Goal: Task Accomplishment & Management: Use online tool/utility

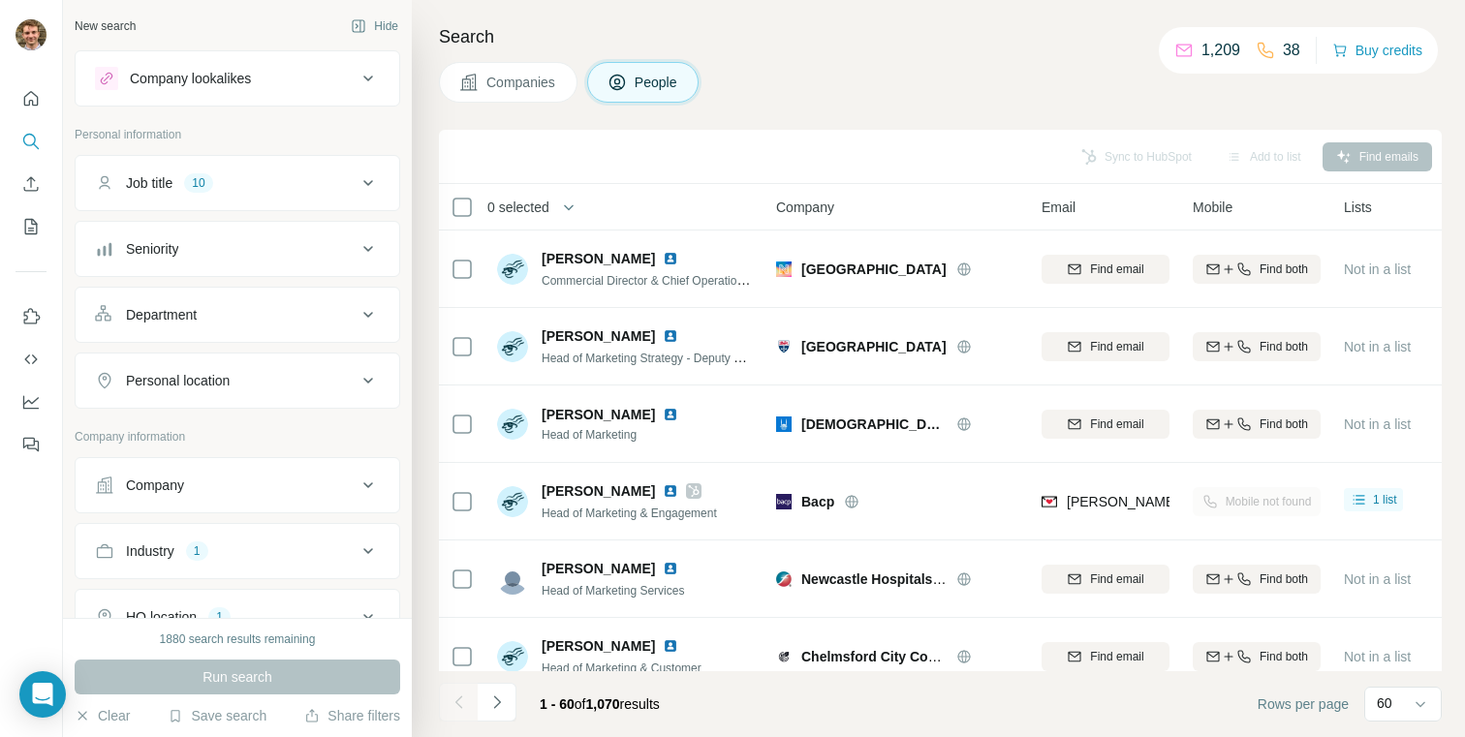
click at [1000, 89] on div "Companies People" at bounding box center [940, 82] width 1003 height 41
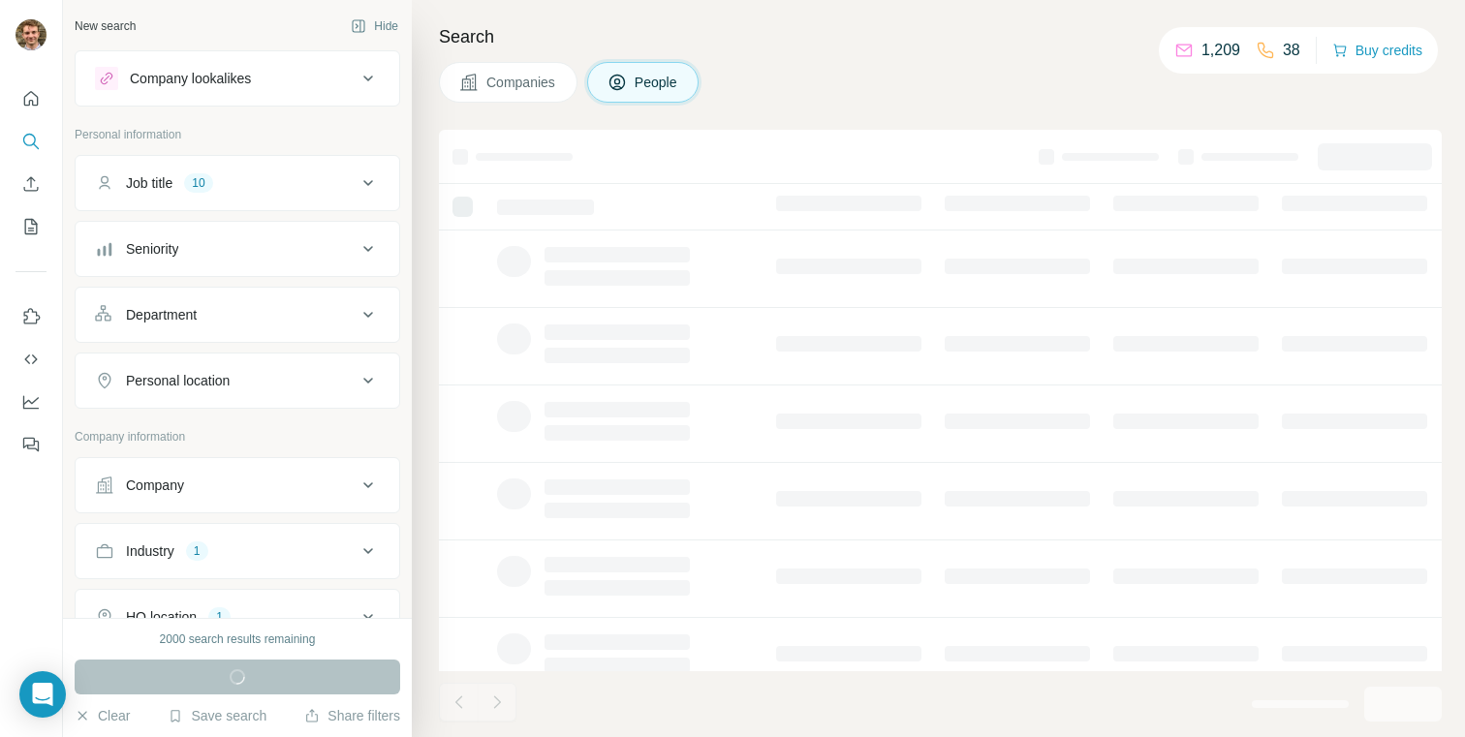
click at [1207, 46] on p "1,209" at bounding box center [1220, 50] width 39 height 23
click at [1176, 52] on icon at bounding box center [1183, 50] width 19 height 19
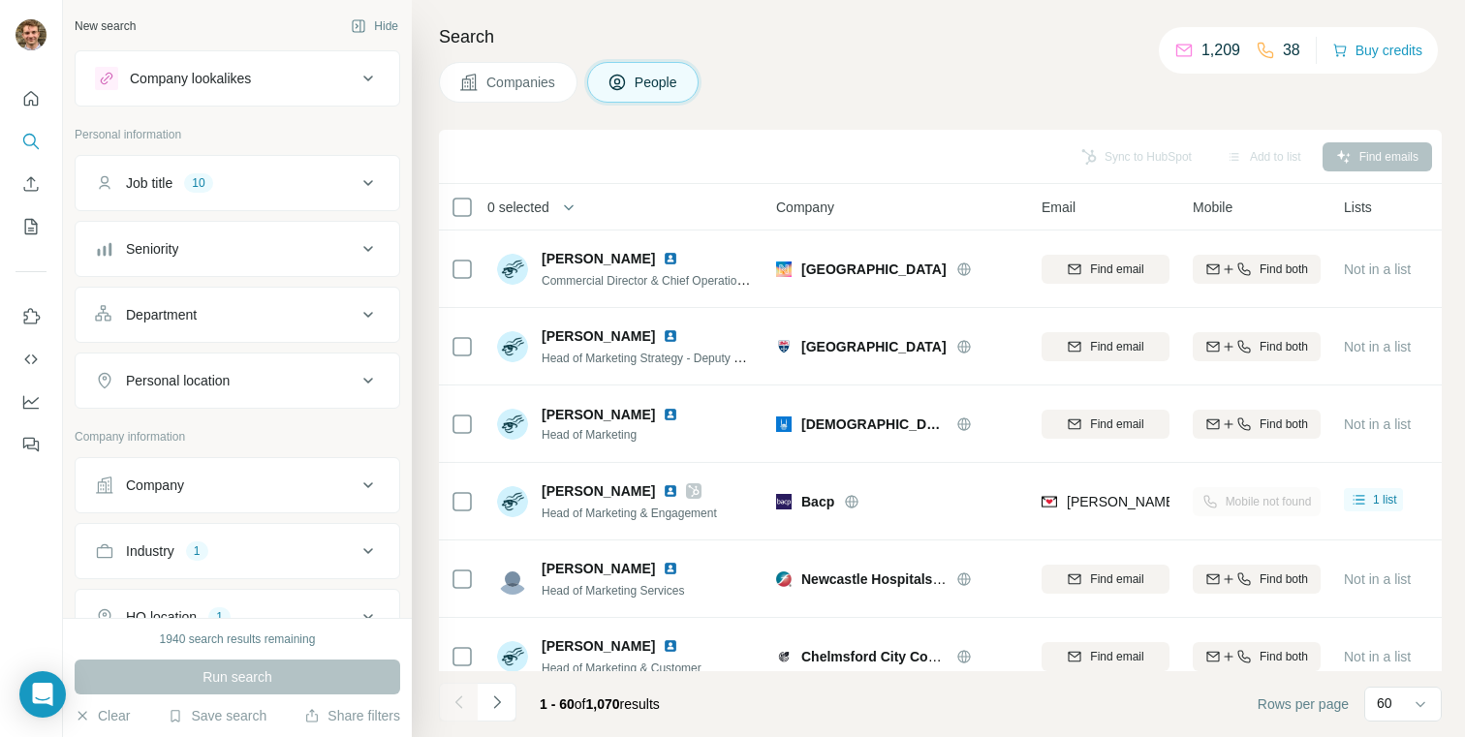
click at [1020, 55] on div "Search Companies People Sync to HubSpot Add to list Find emails 0 selected Peop…" at bounding box center [938, 368] width 1053 height 737
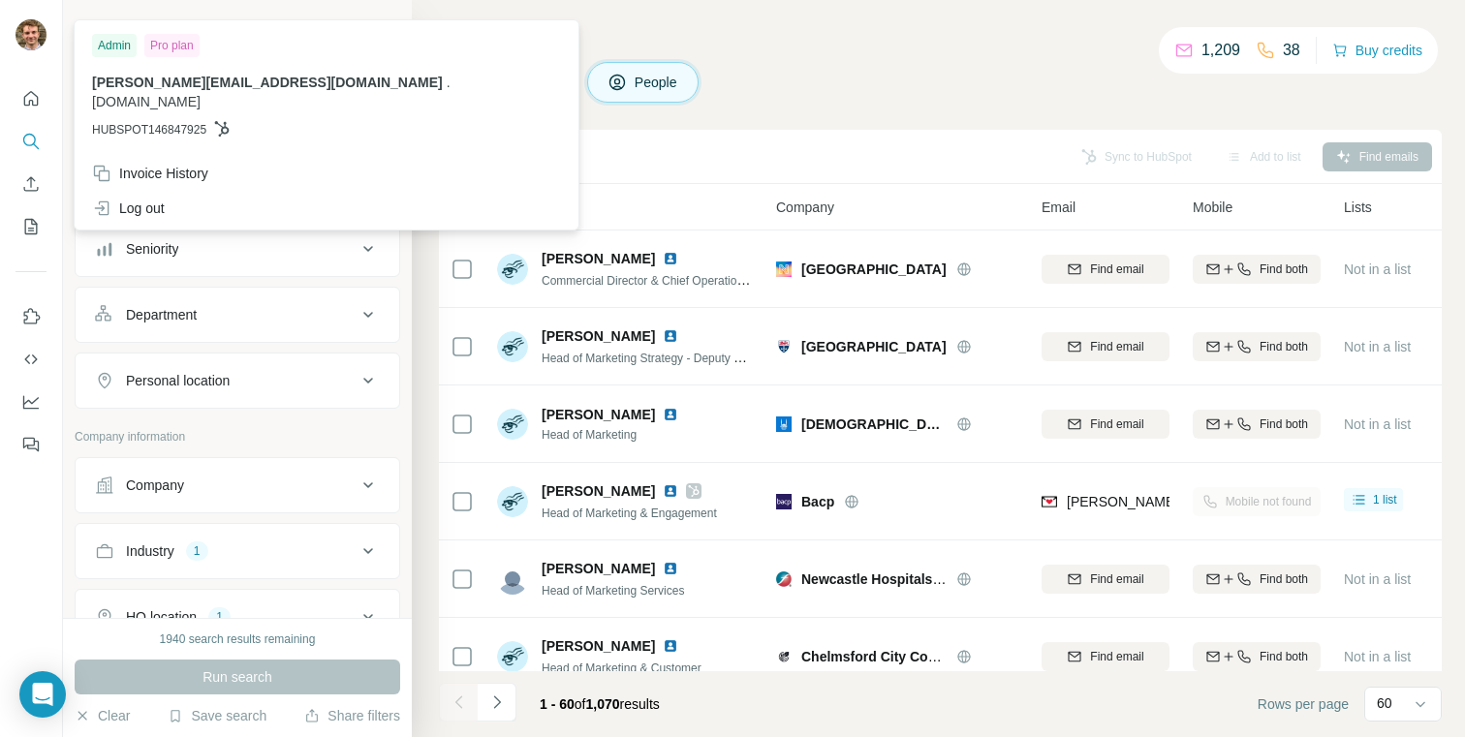
click at [27, 25] on img at bounding box center [31, 34] width 31 height 31
click at [29, 24] on img at bounding box center [31, 34] width 31 height 31
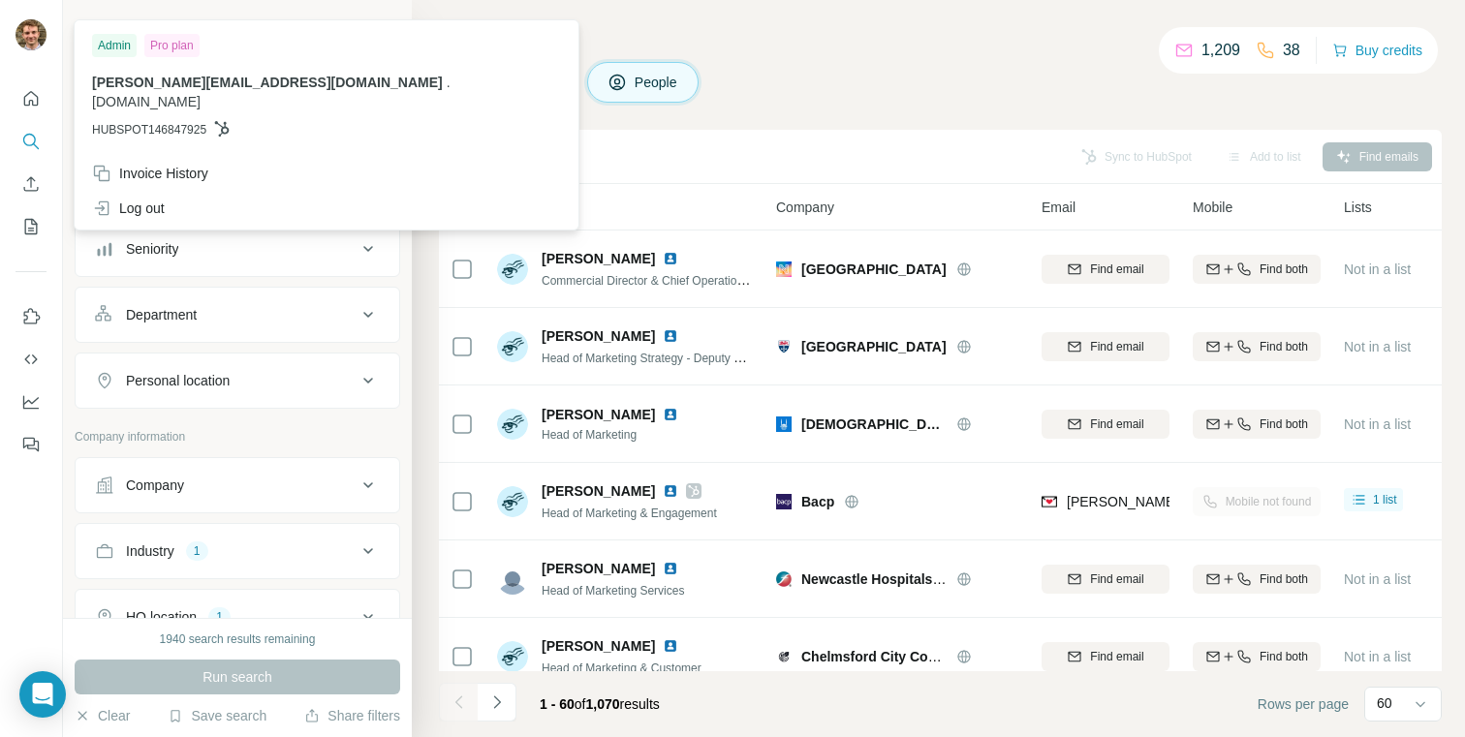
click at [29, 24] on img at bounding box center [31, 34] width 31 height 31
click at [27, 432] on button "Feedback" at bounding box center [31, 444] width 31 height 35
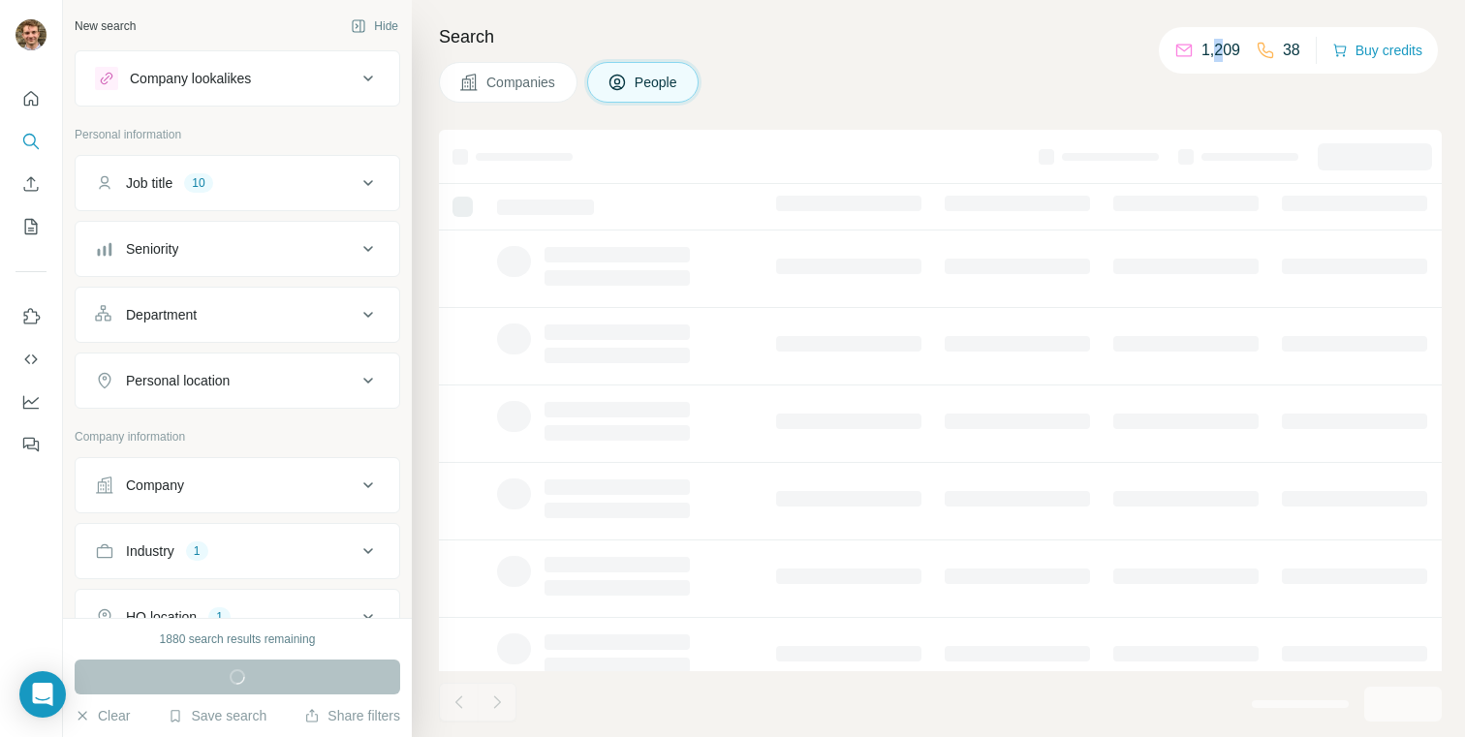
click at [1207, 46] on p "1,209" at bounding box center [1220, 50] width 39 height 23
click at [1210, 47] on p "1,209" at bounding box center [1220, 50] width 39 height 23
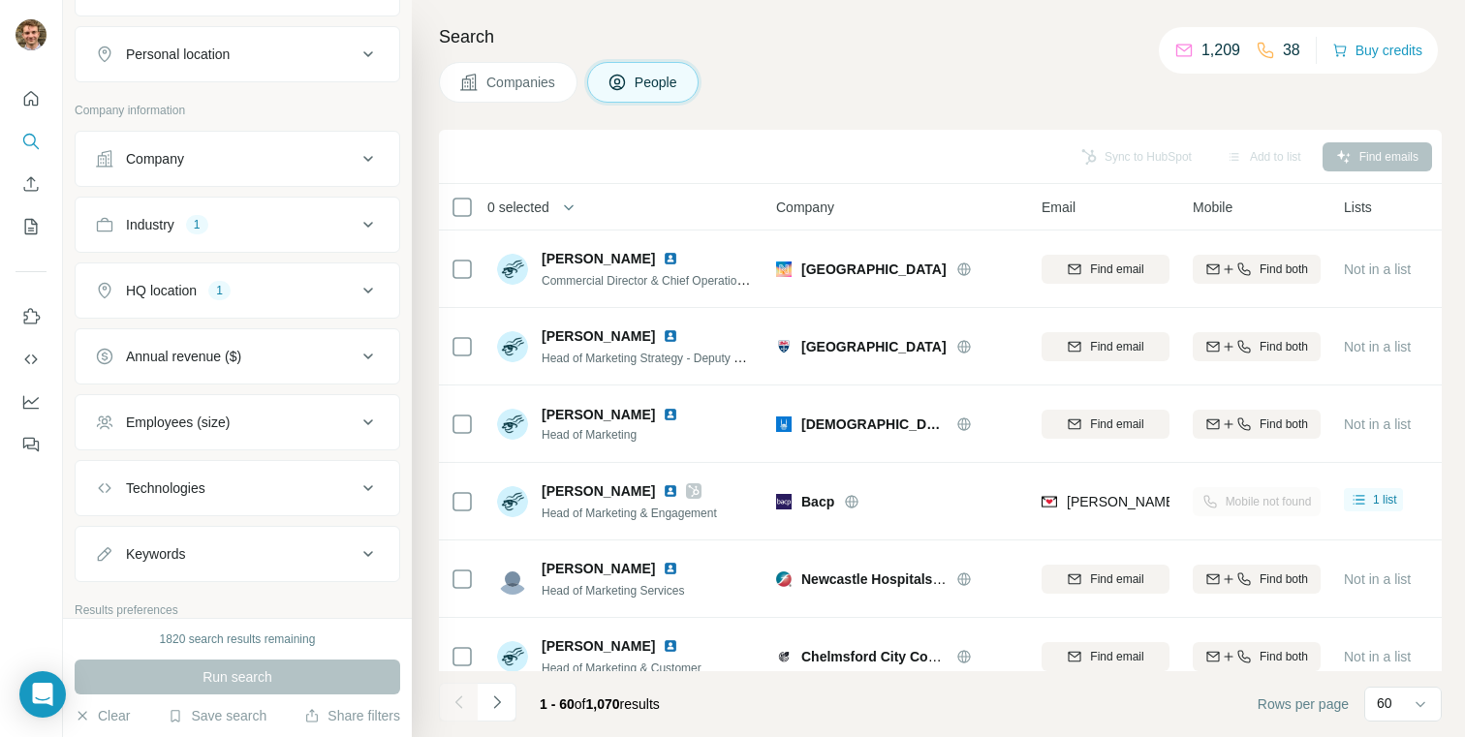
scroll to position [13, 0]
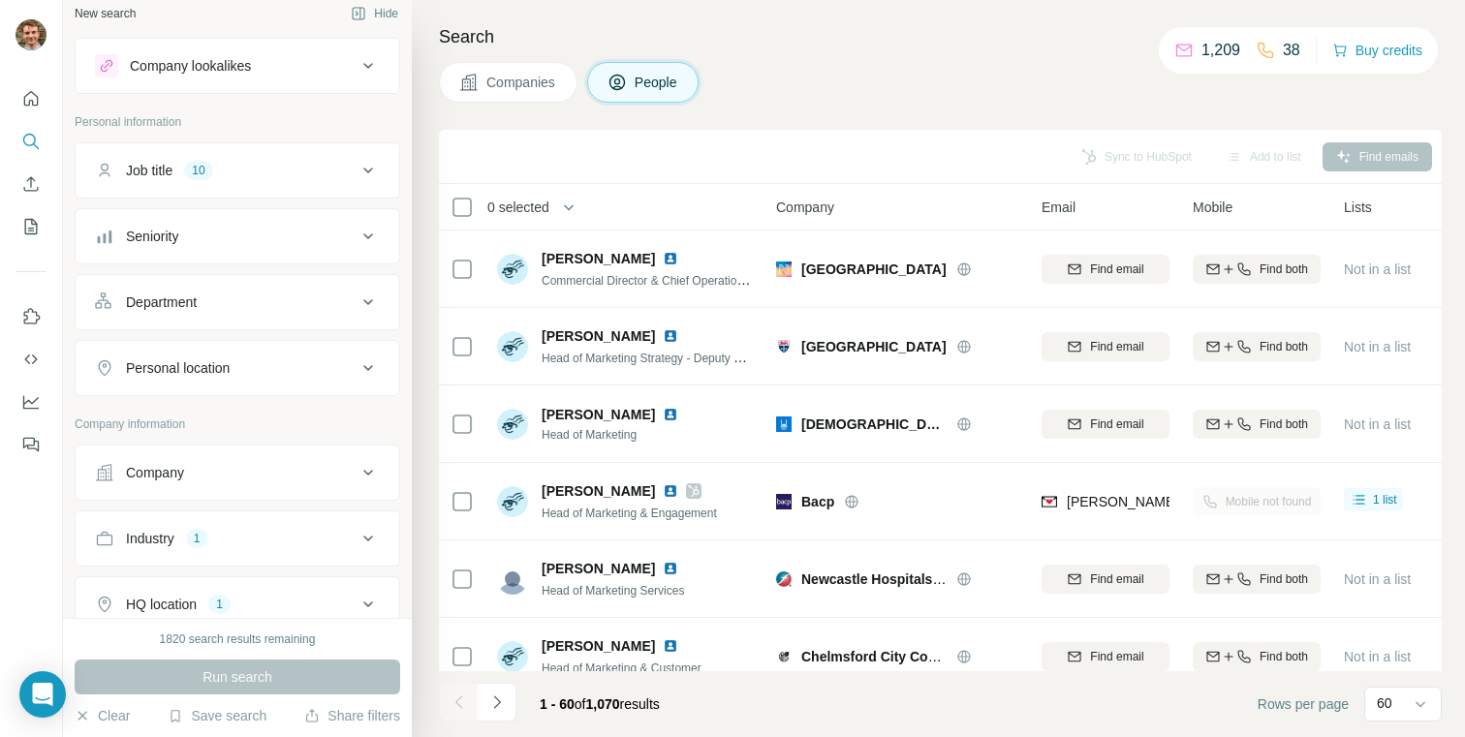
click at [236, 479] on div "Company" at bounding box center [226, 472] width 262 height 19
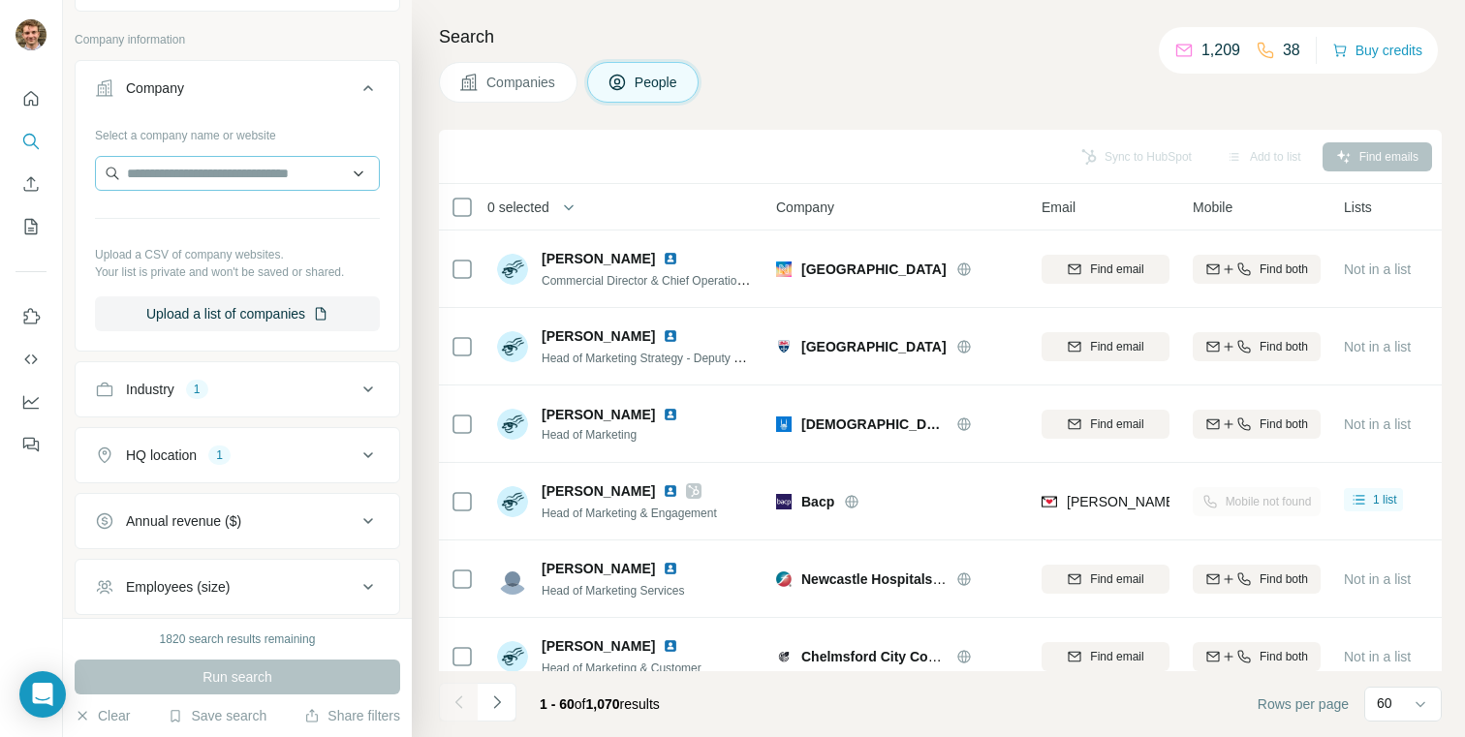
scroll to position [342, 0]
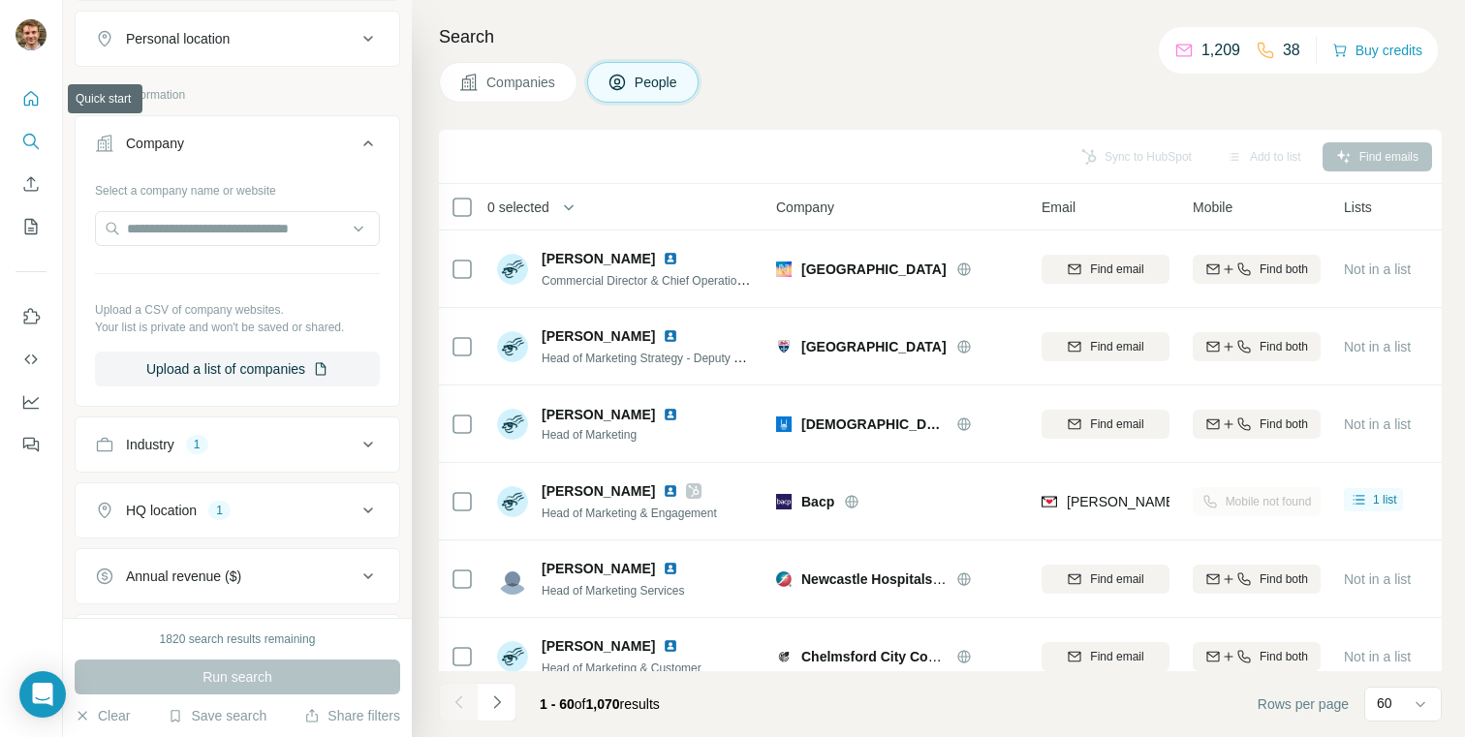
click at [31, 95] on icon "Quick start" at bounding box center [30, 98] width 19 height 19
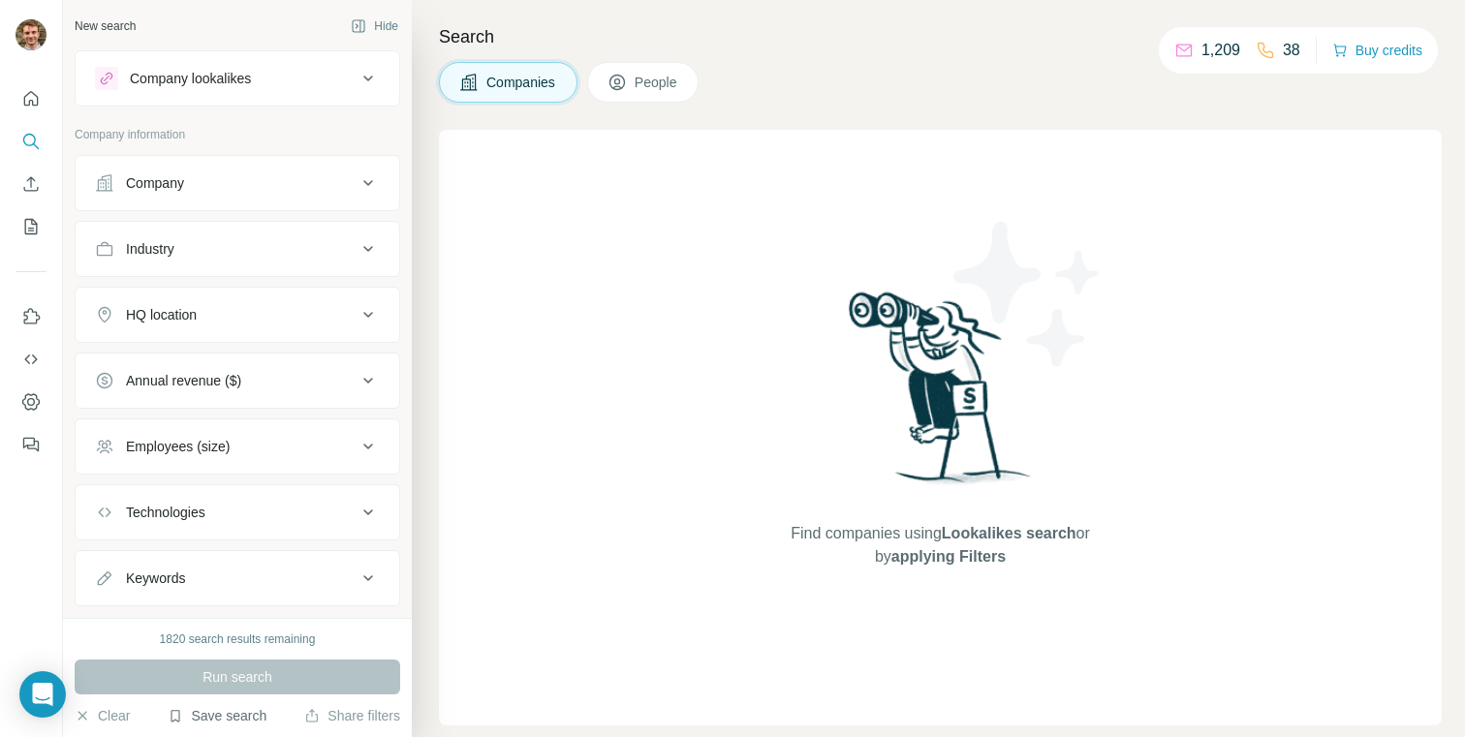
click at [241, 708] on button "Save search" at bounding box center [217, 715] width 99 height 19
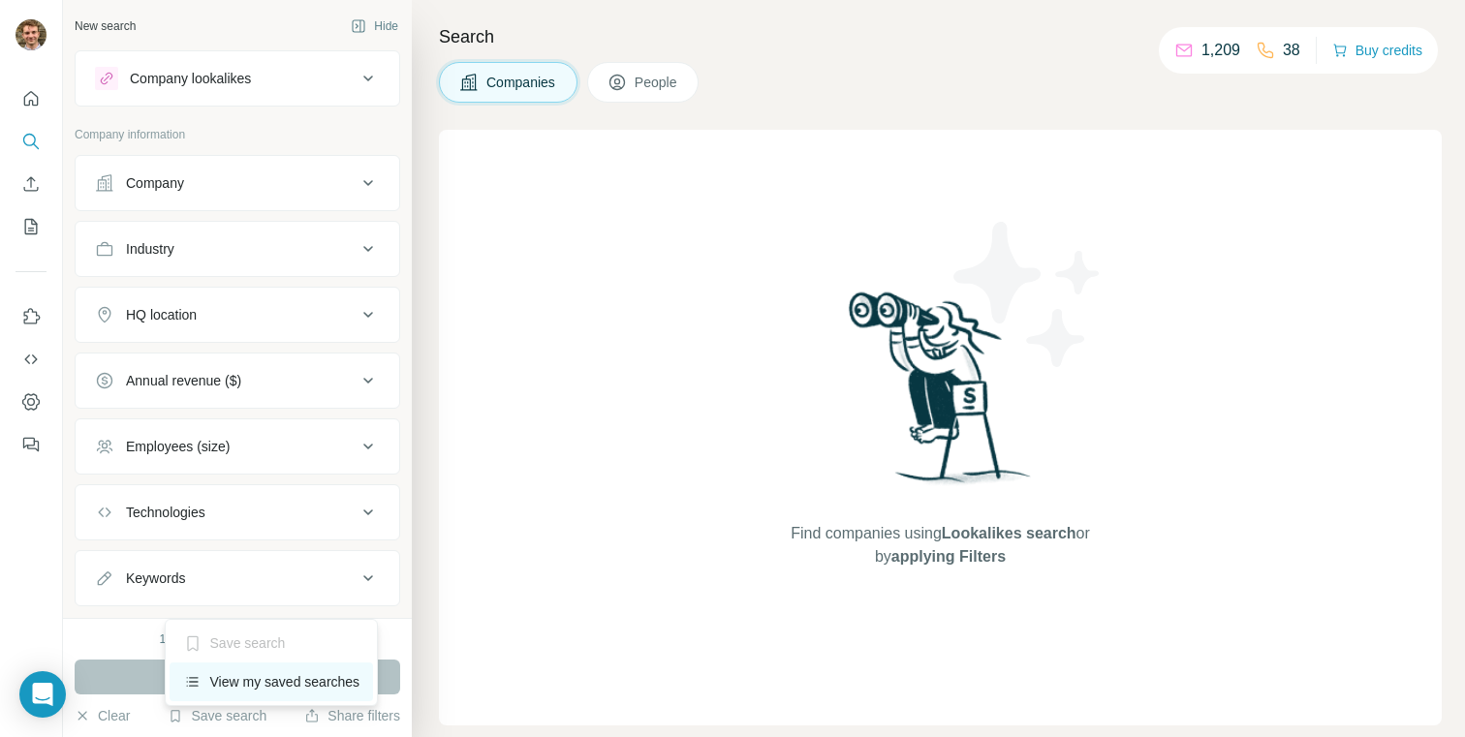
click at [246, 688] on div "View my saved searches" at bounding box center [272, 682] width 204 height 39
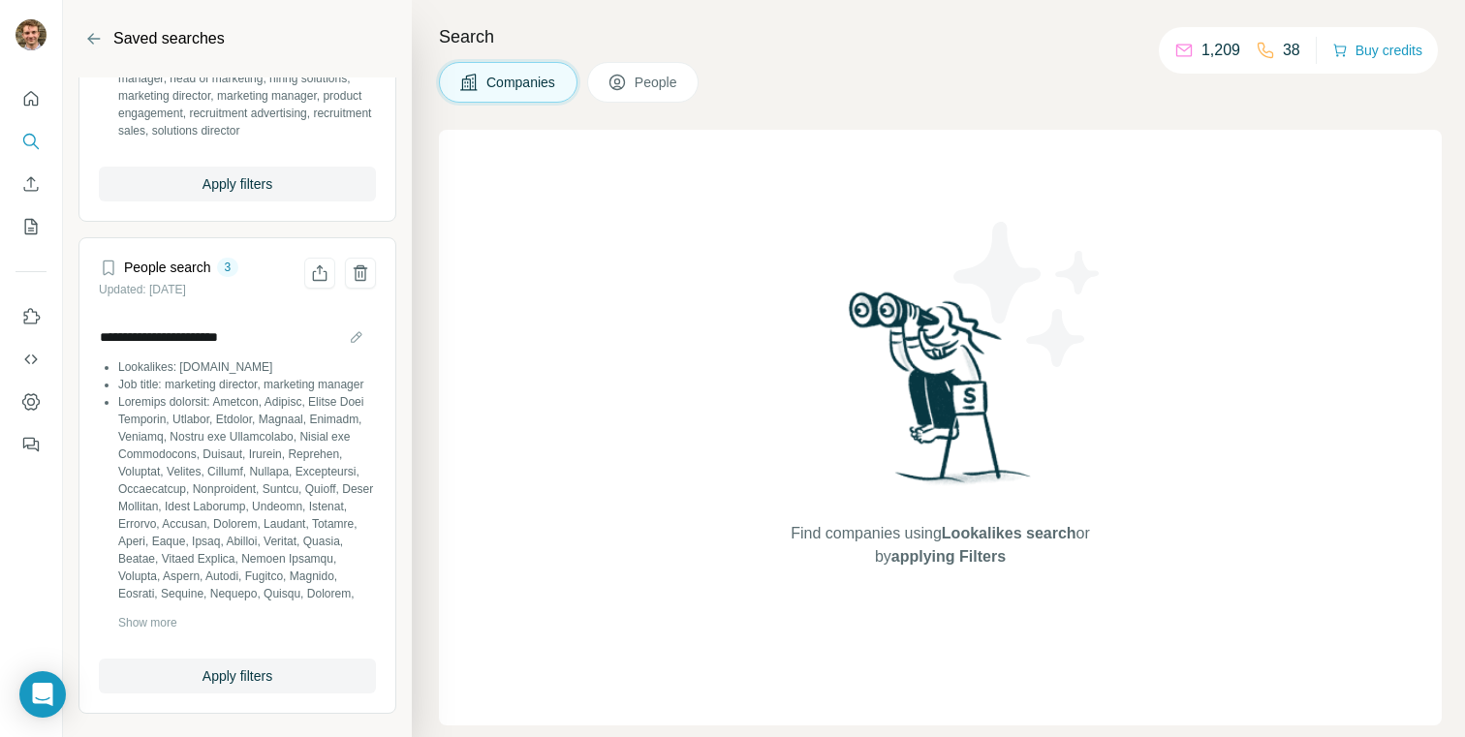
scroll to position [199, 0]
click at [262, 677] on span "Apply filters" at bounding box center [237, 676] width 70 height 19
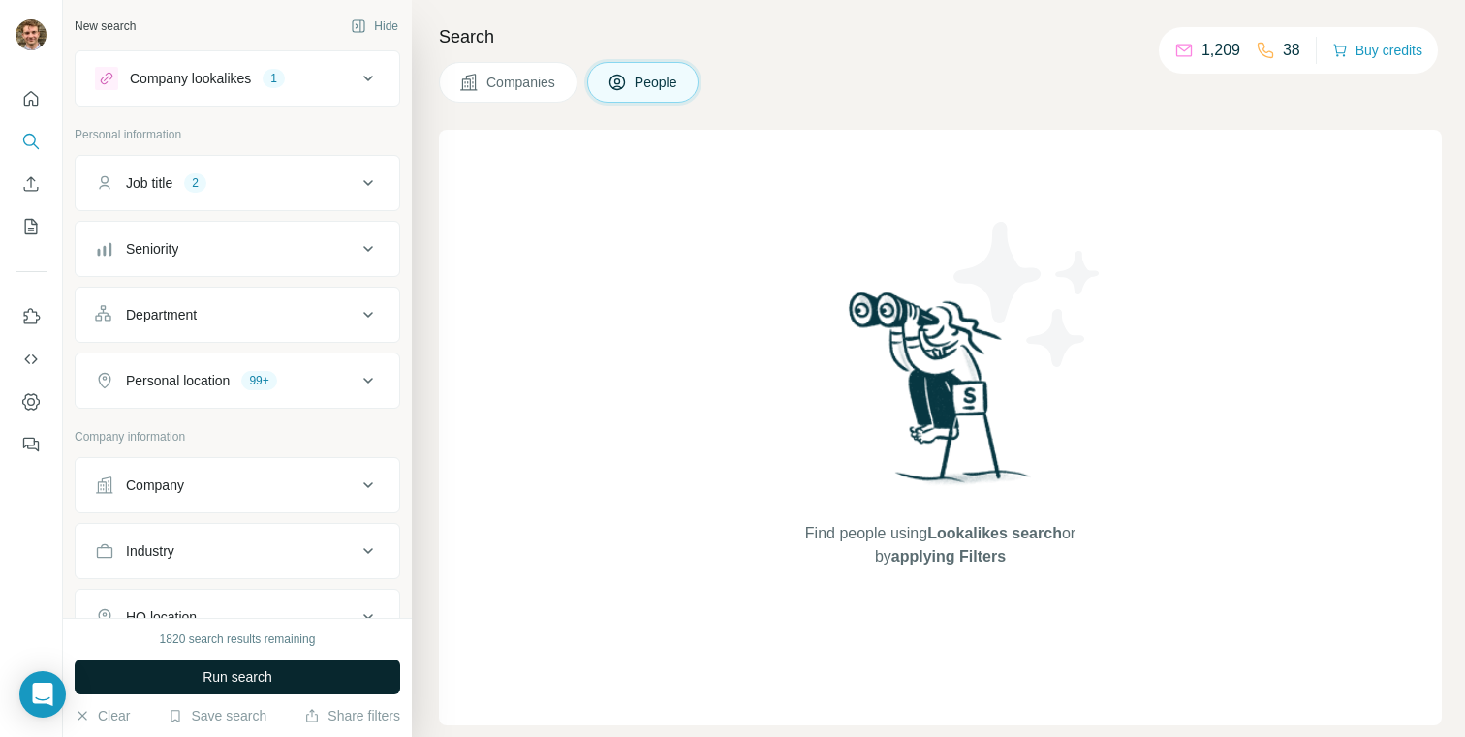
click at [262, 677] on span "Run search" at bounding box center [237, 677] width 70 height 19
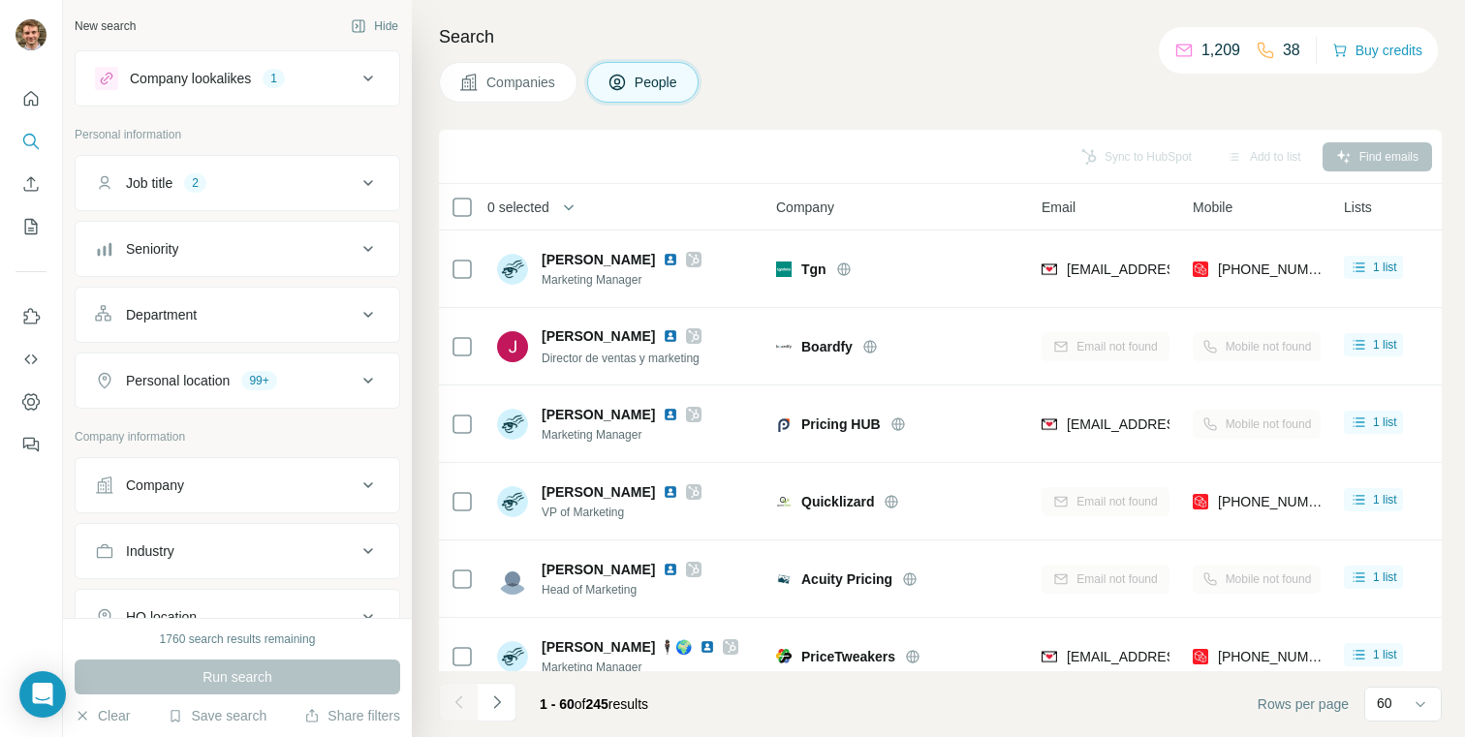
scroll to position [4, 0]
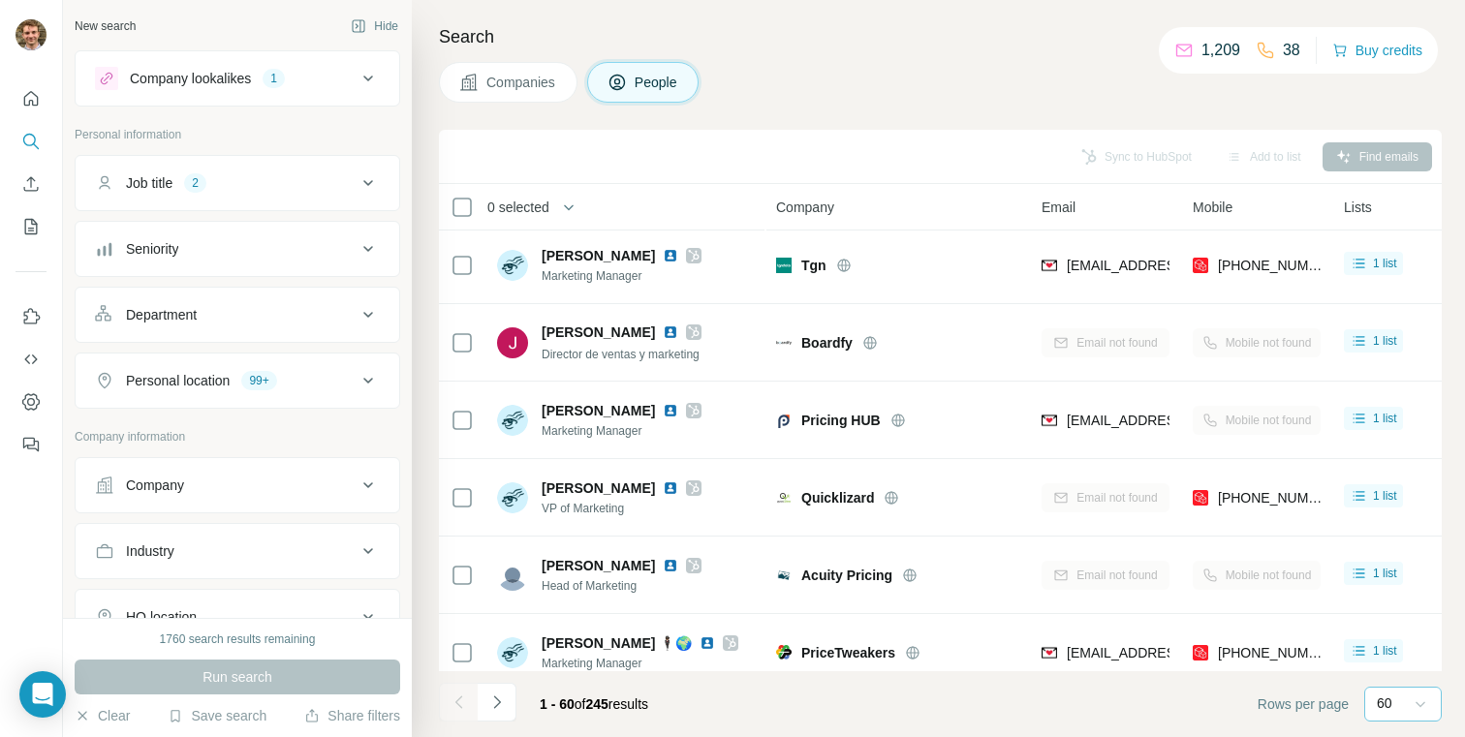
click at [1413, 712] on icon at bounding box center [1420, 704] width 19 height 19
click at [1141, 711] on footer "1 - 60 of 245 results Rows per page 60" at bounding box center [940, 704] width 1003 height 66
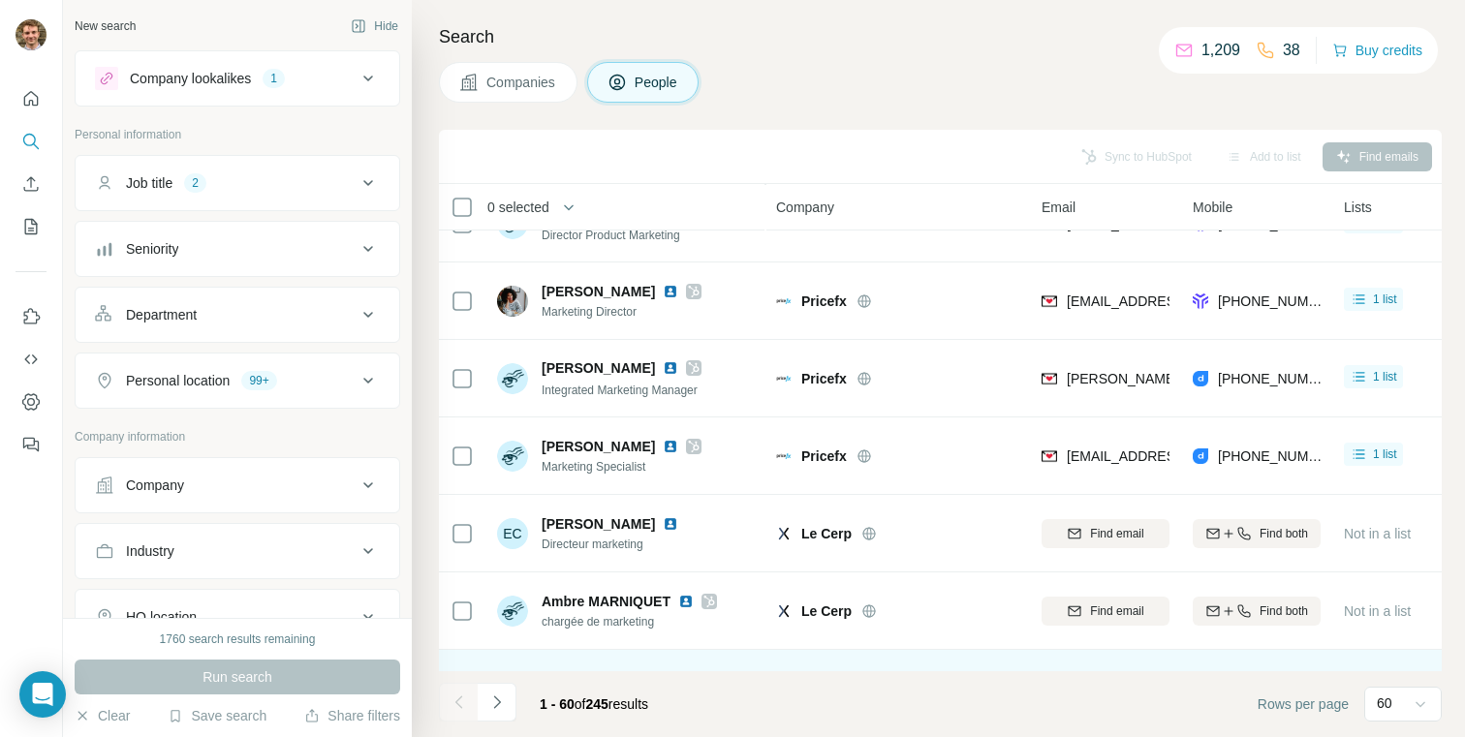
scroll to position [4220, 0]
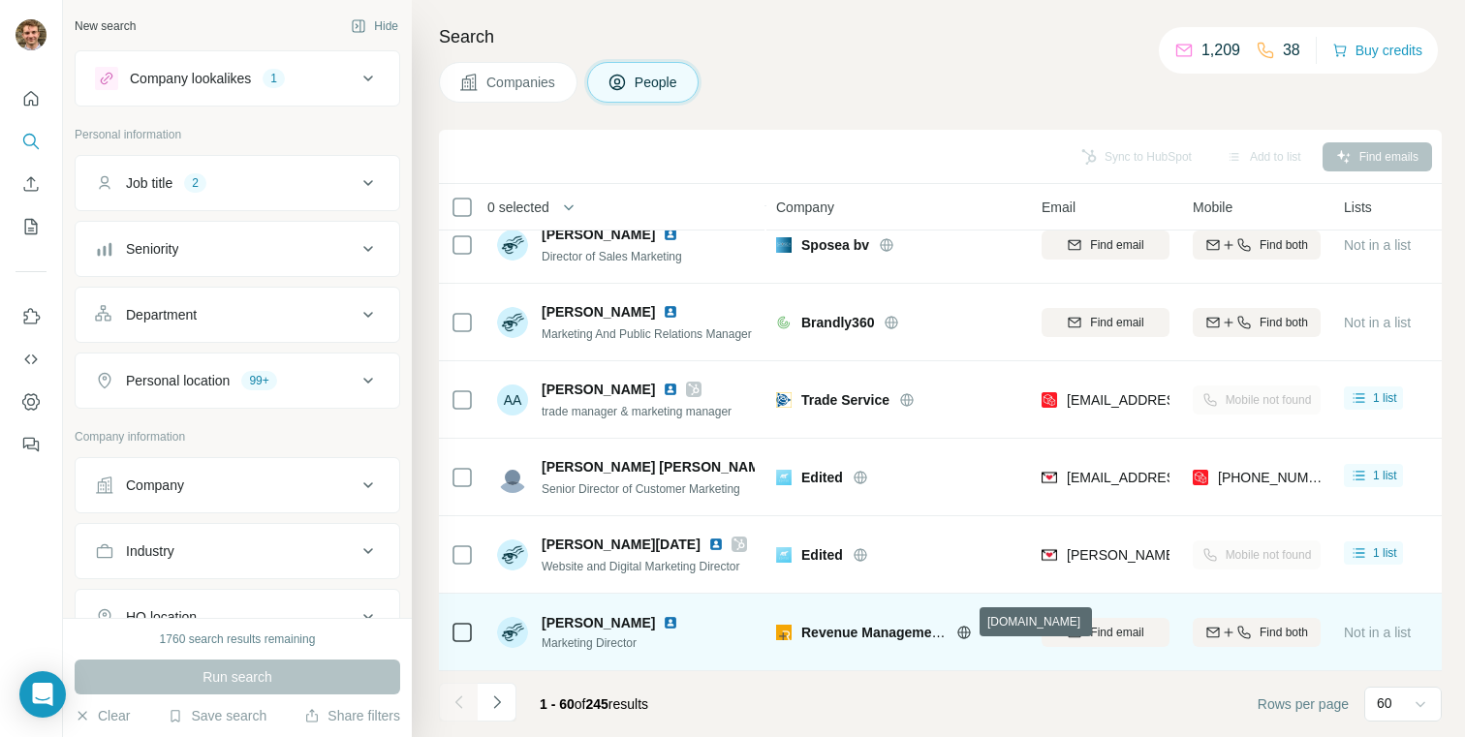
click at [964, 626] on icon at bounding box center [963, 632] width 5 height 13
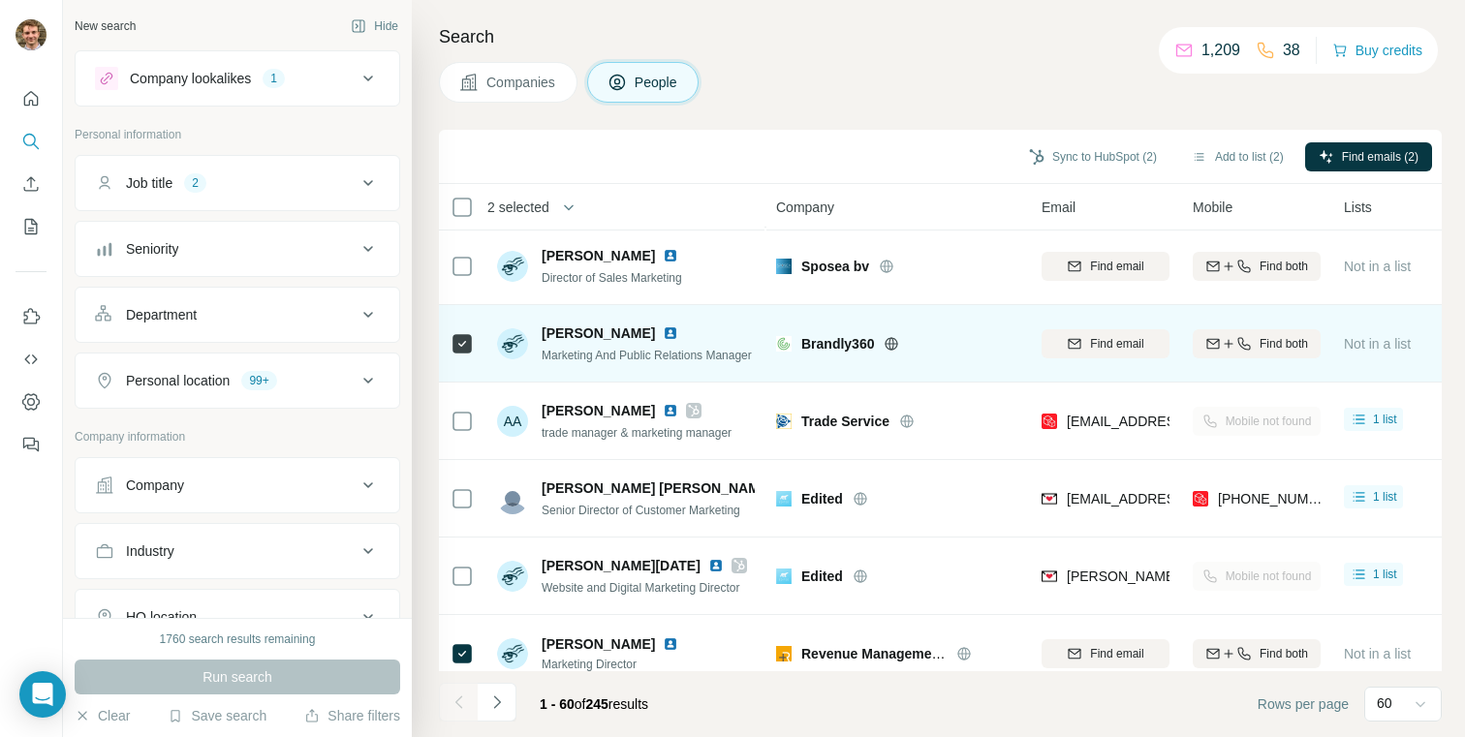
scroll to position [4099, 0]
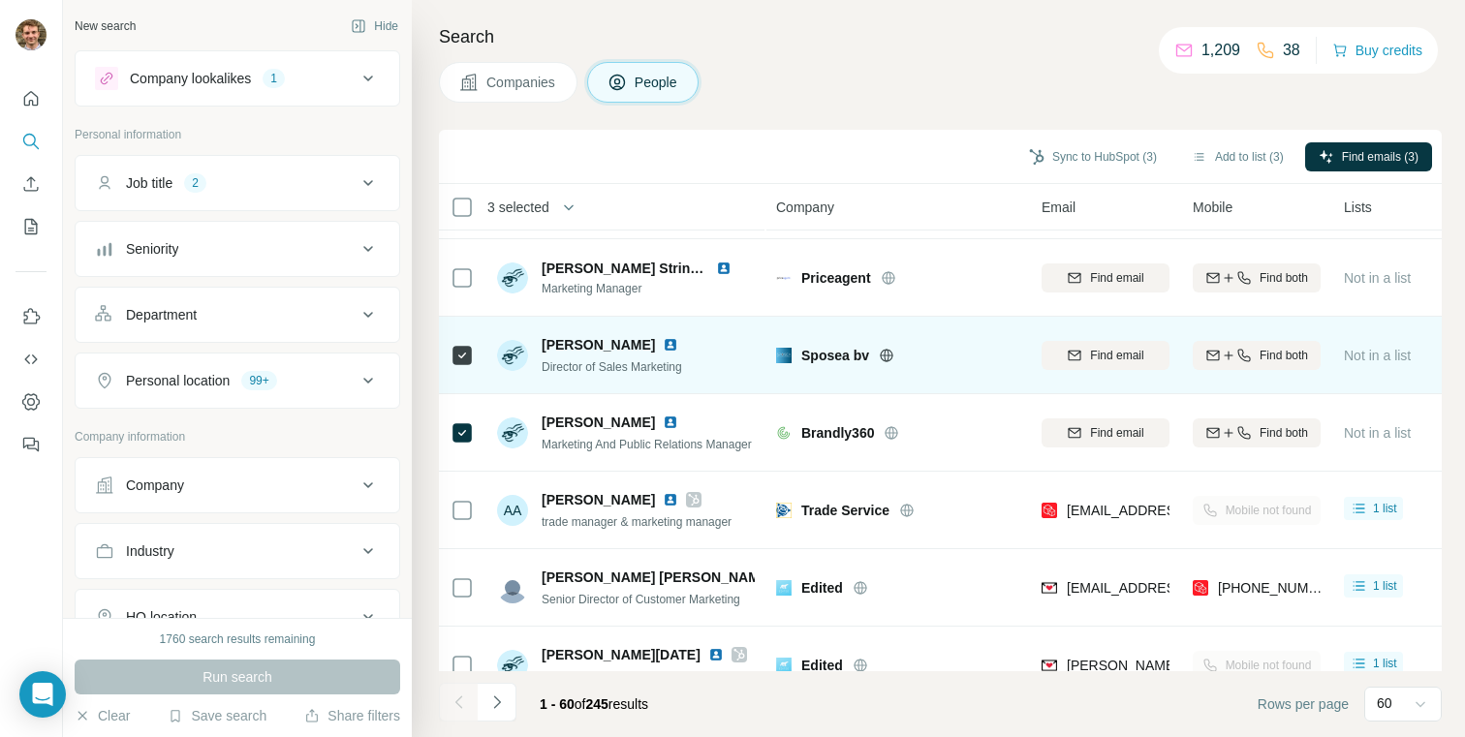
click at [891, 355] on icon at bounding box center [886, 355] width 13 height 1
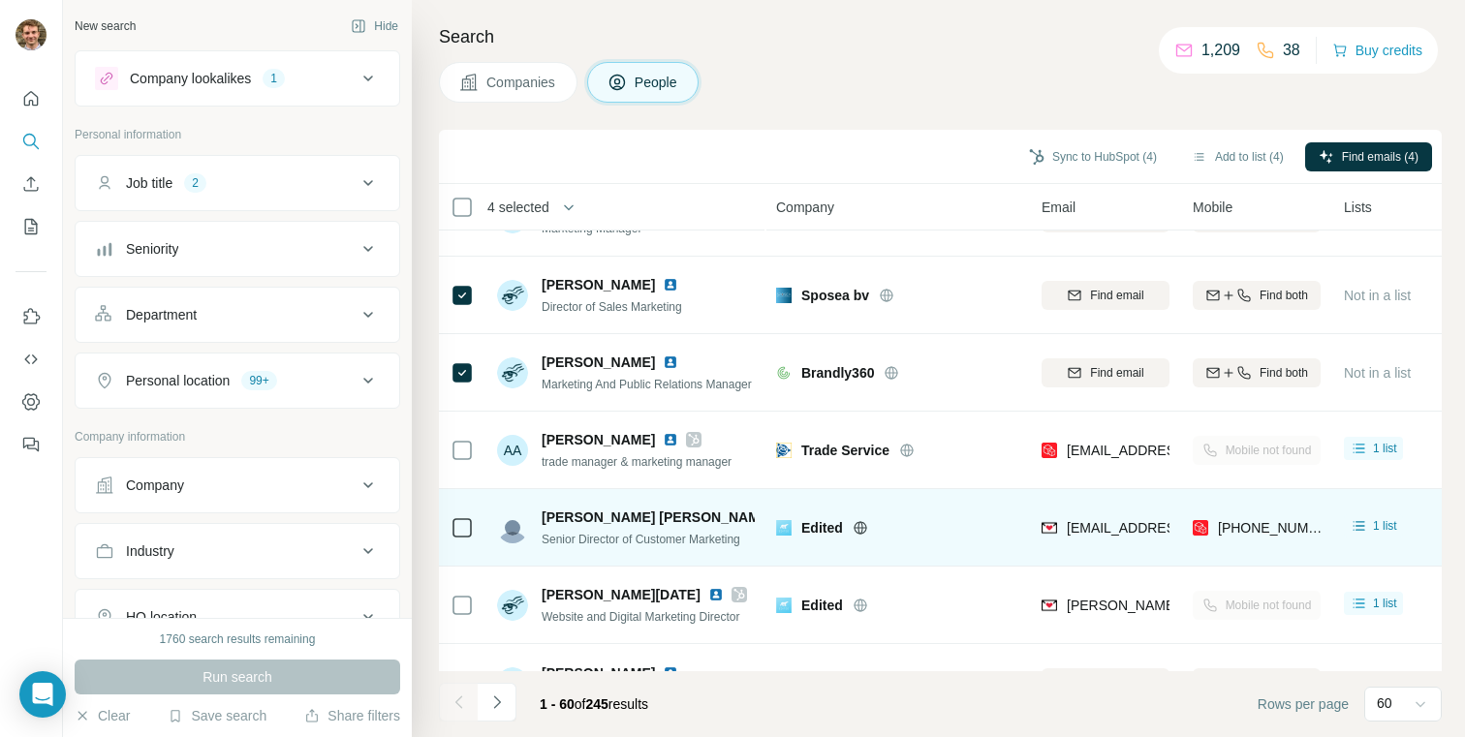
scroll to position [4220, 0]
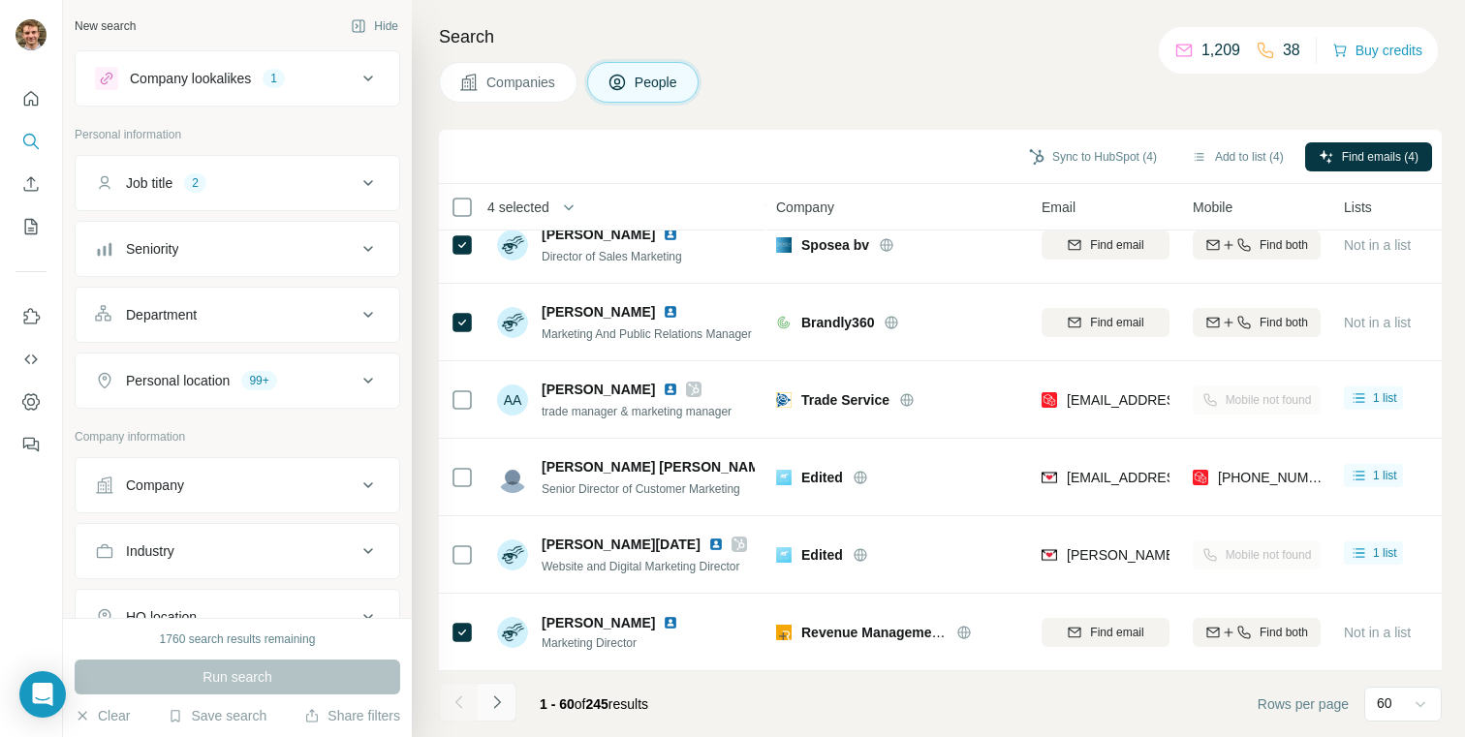
click at [505, 693] on icon "Navigate to next page" at bounding box center [496, 702] width 19 height 19
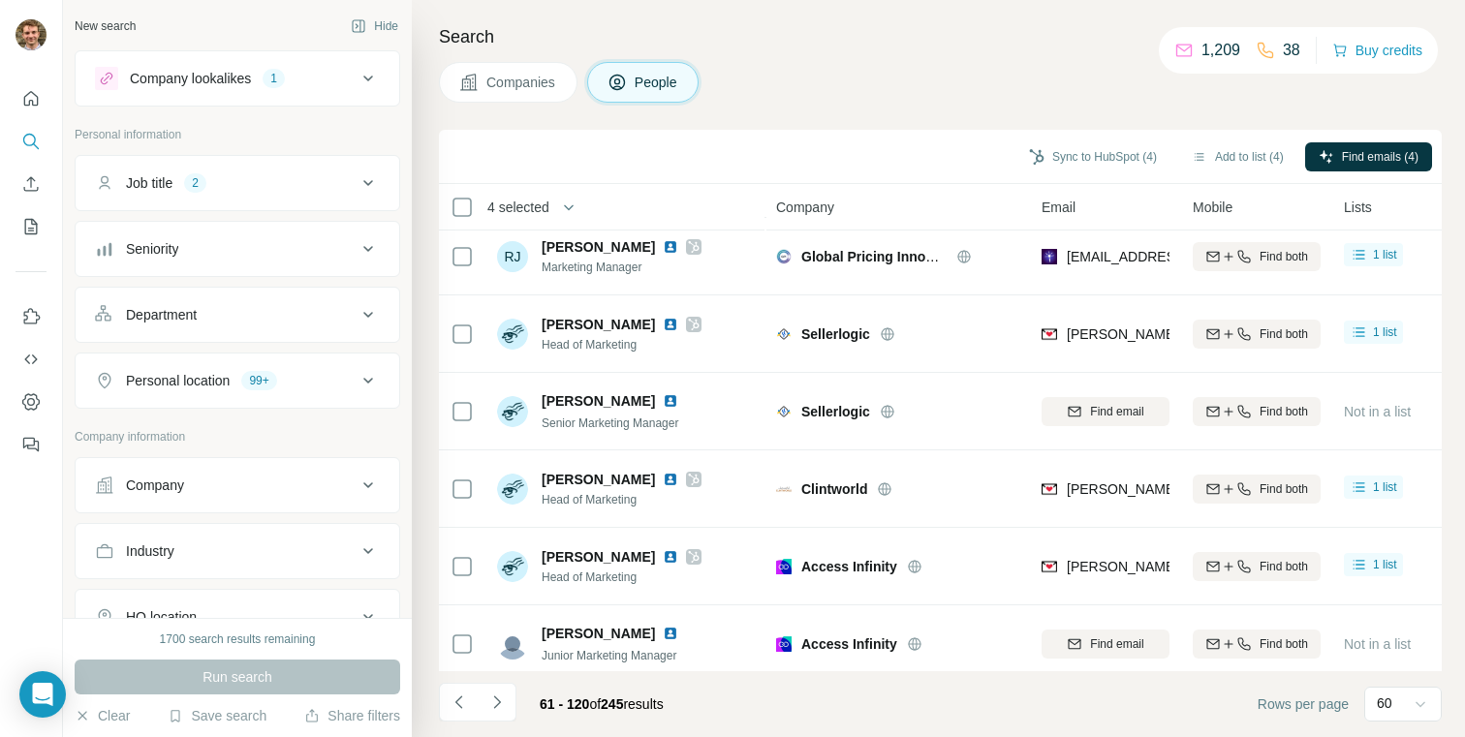
scroll to position [0, 0]
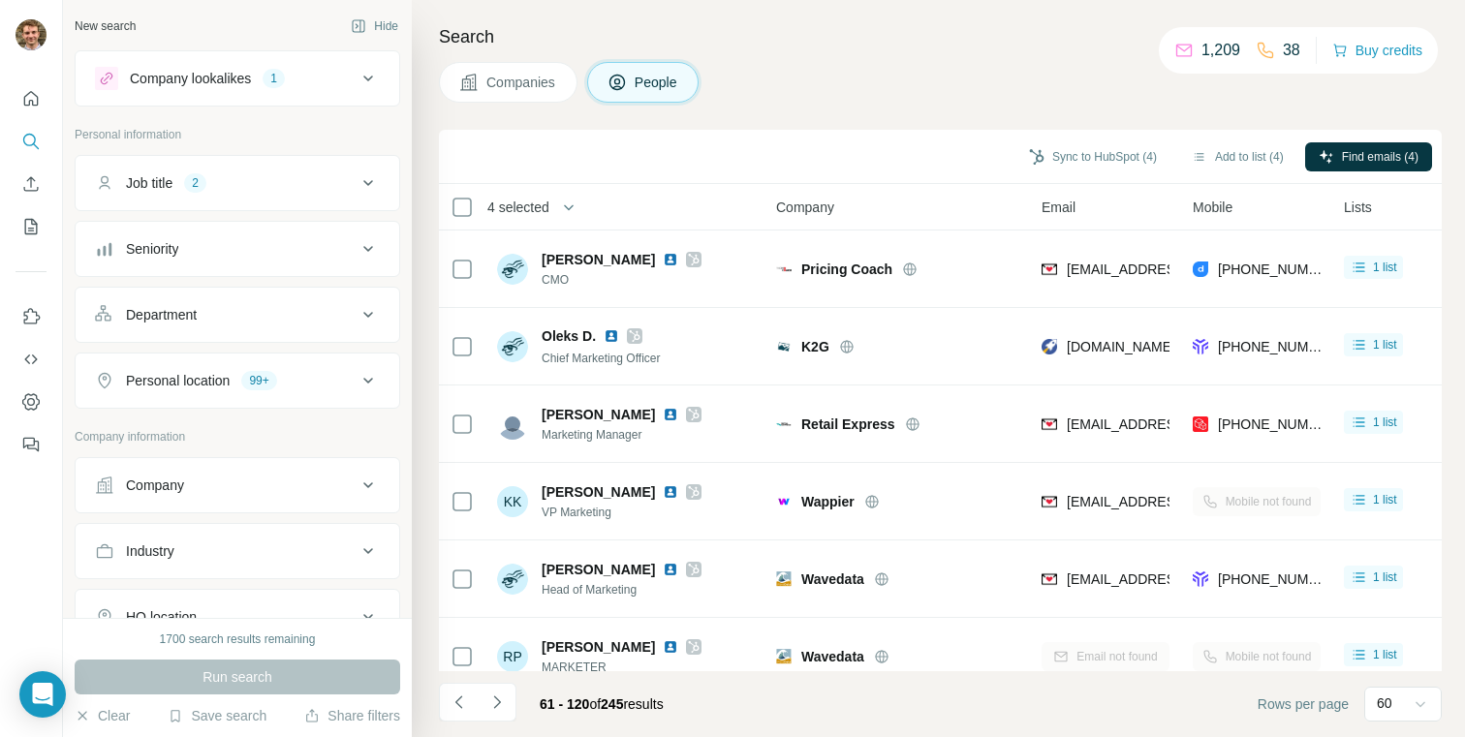
click at [940, 57] on div "Search Companies People Sync to HubSpot (4) Add to list (4) Find emails (4) 4 s…" at bounding box center [938, 368] width 1053 height 737
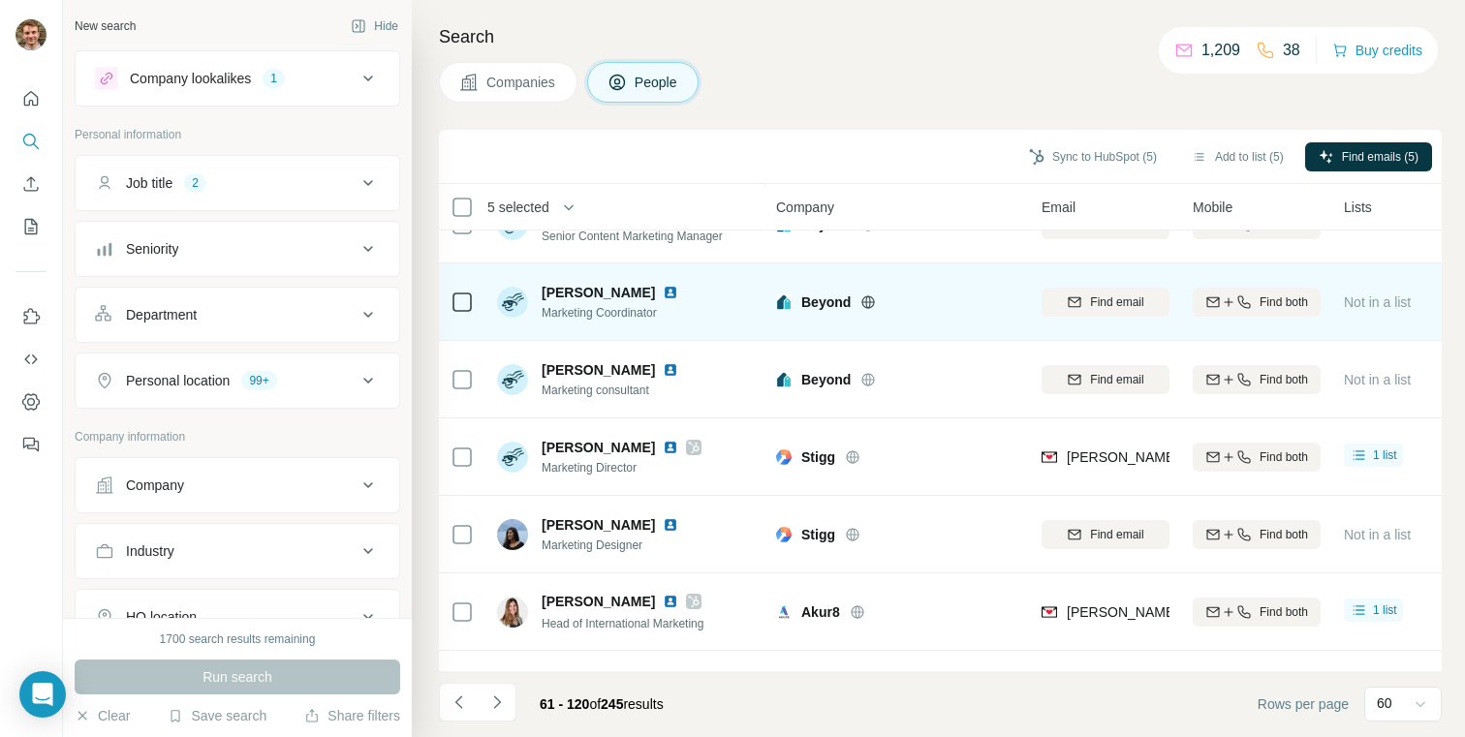
scroll to position [1058, 0]
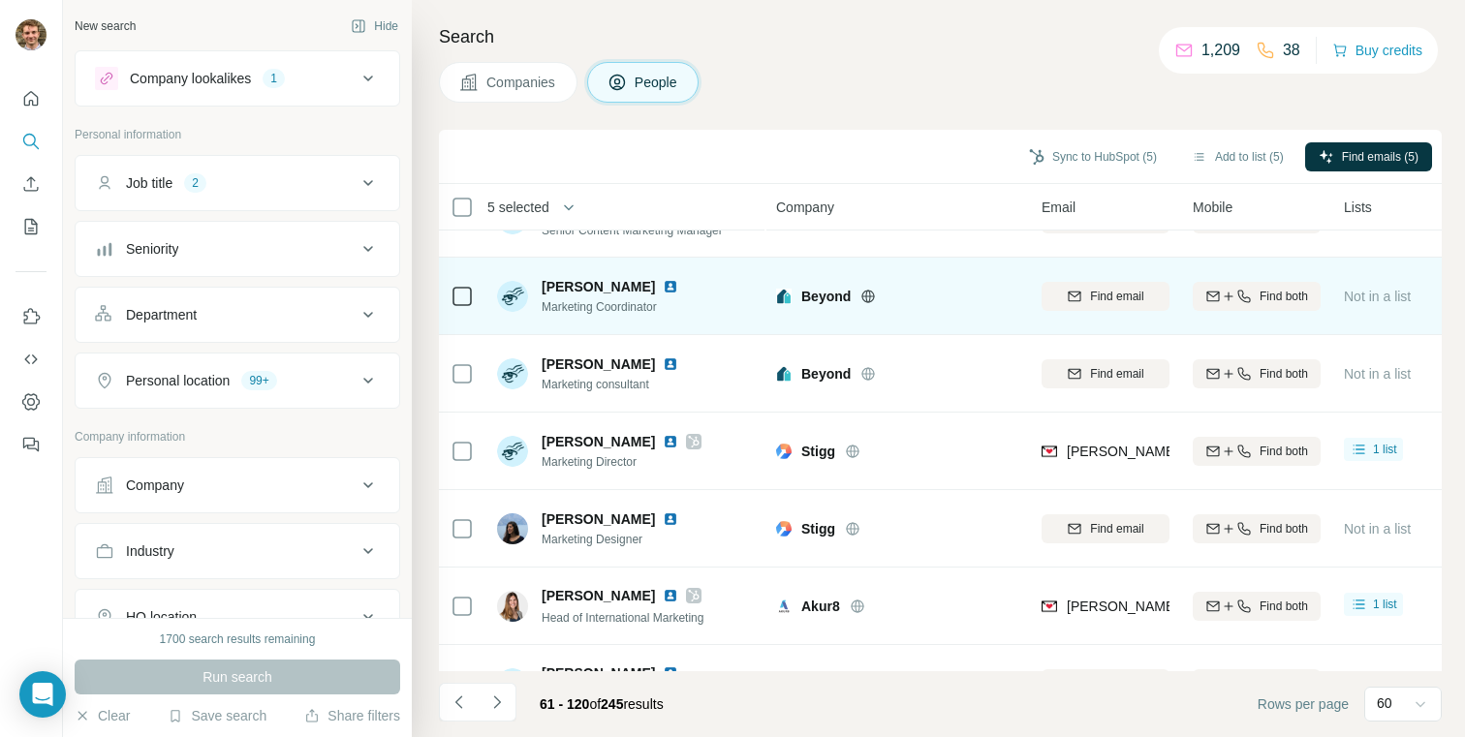
click at [864, 291] on icon at bounding box center [868, 296] width 13 height 13
click at [475, 295] on td at bounding box center [462, 297] width 47 height 78
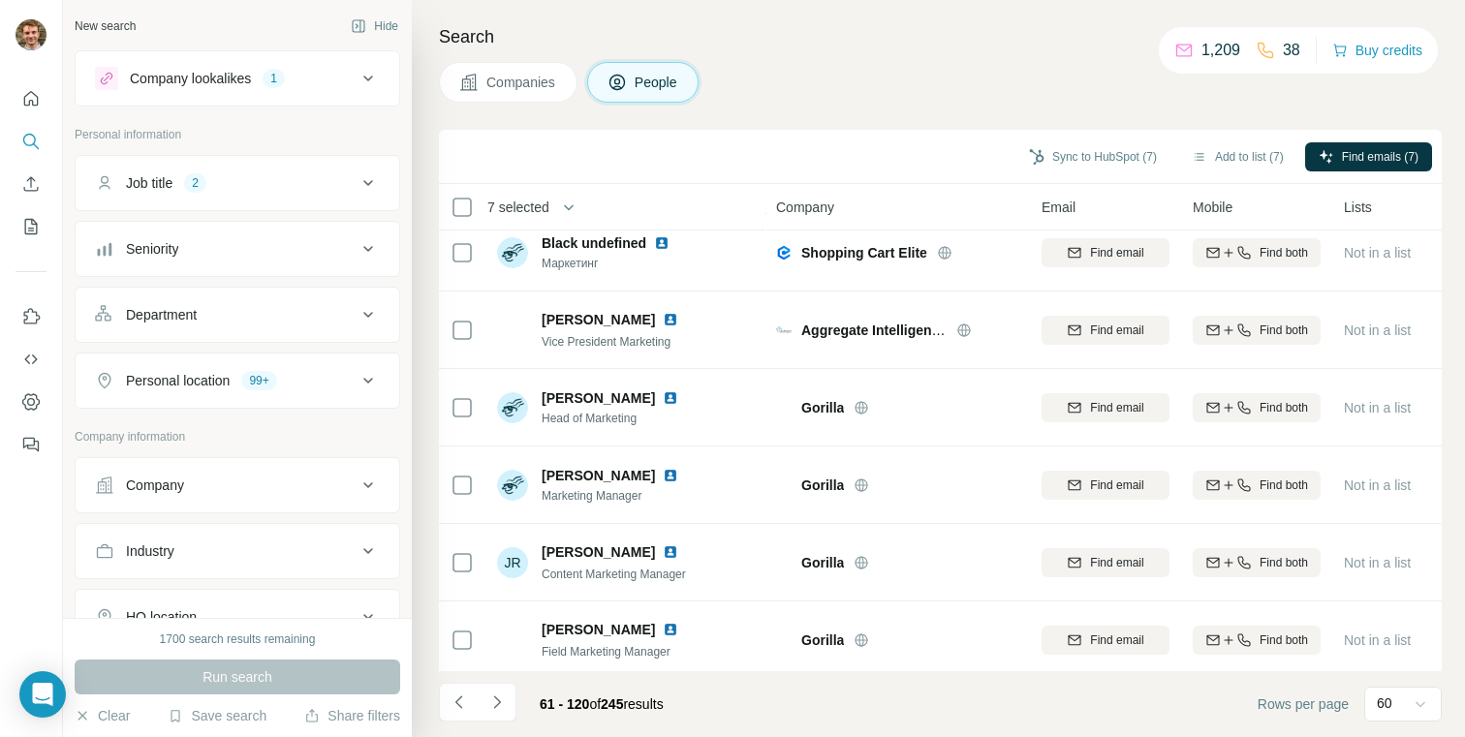
scroll to position [4220, 0]
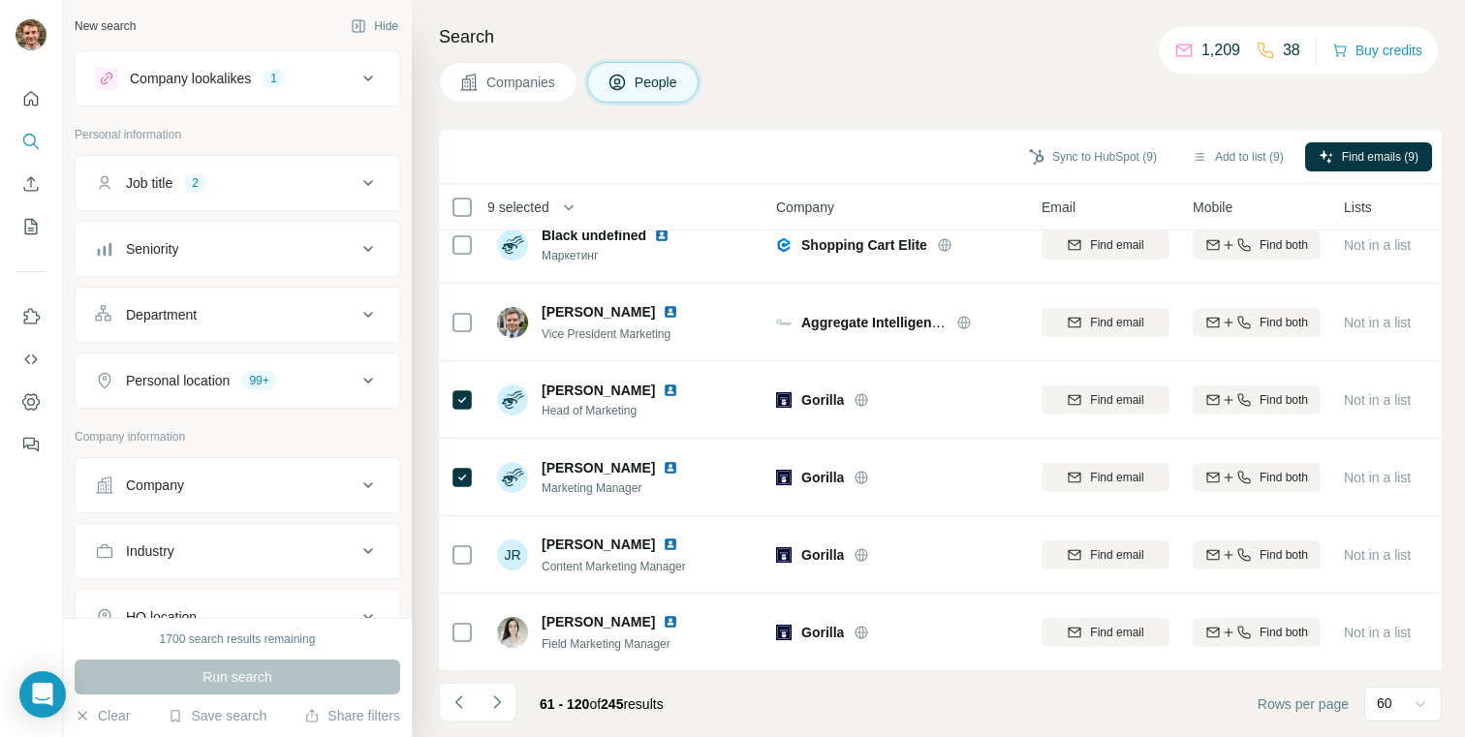
click at [499, 688] on button "Navigate to next page" at bounding box center [497, 702] width 39 height 39
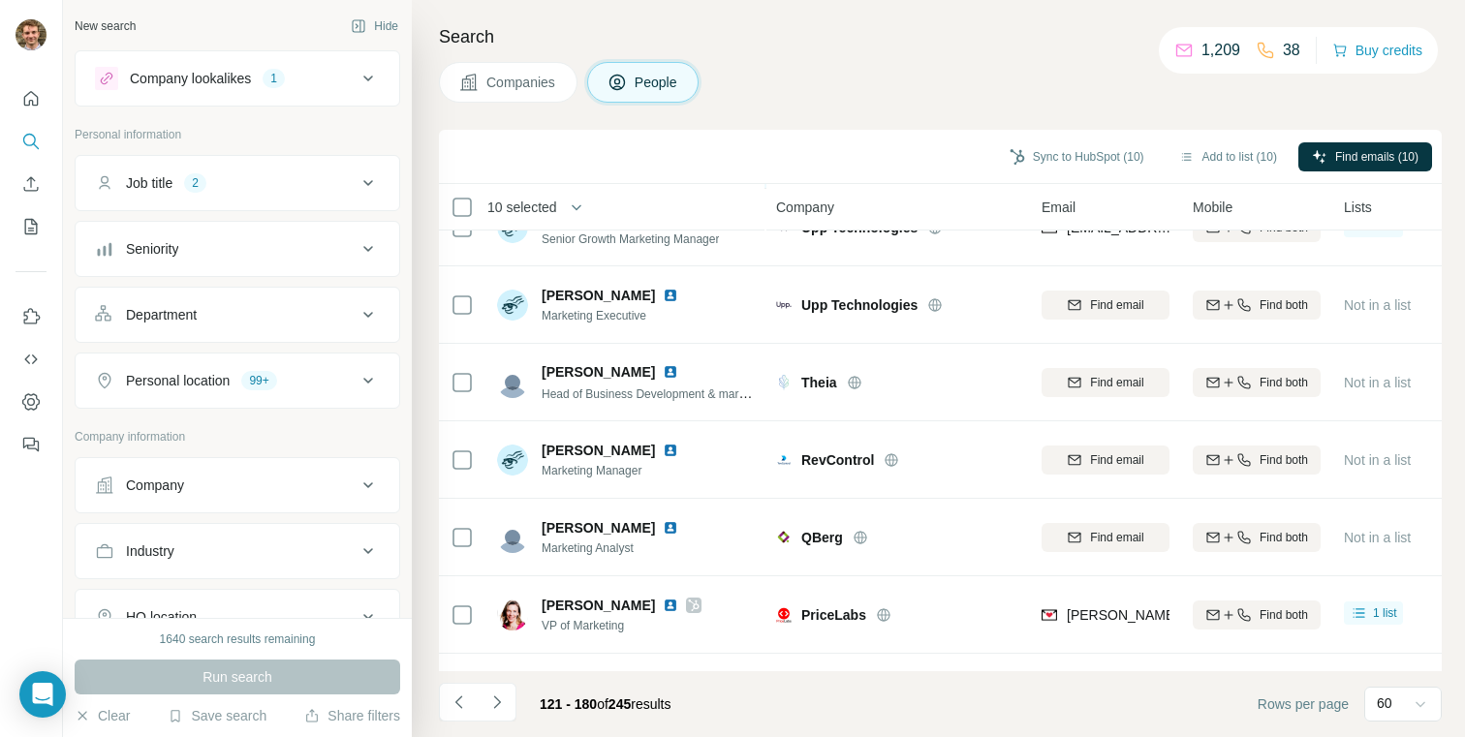
scroll to position [511, 0]
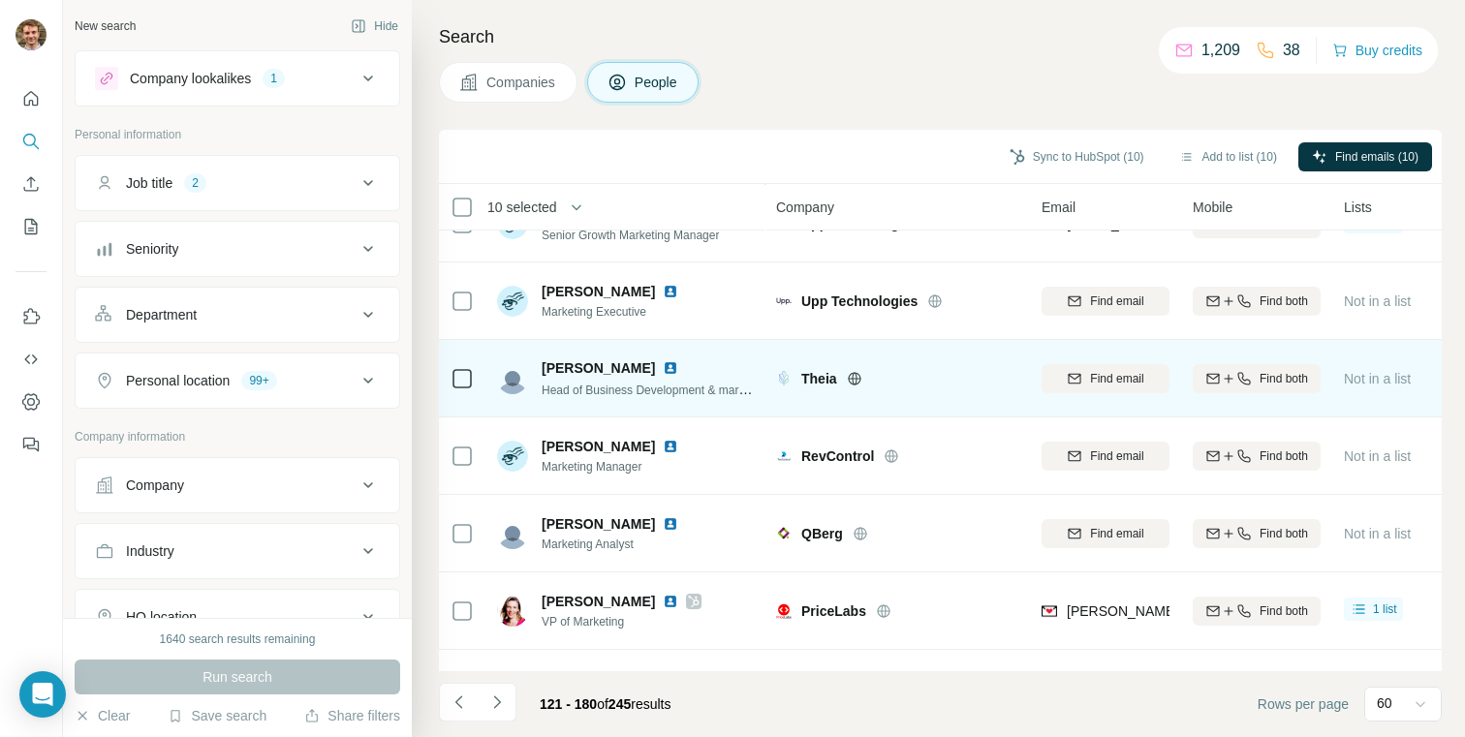
click at [847, 376] on icon at bounding box center [855, 379] width 16 height 16
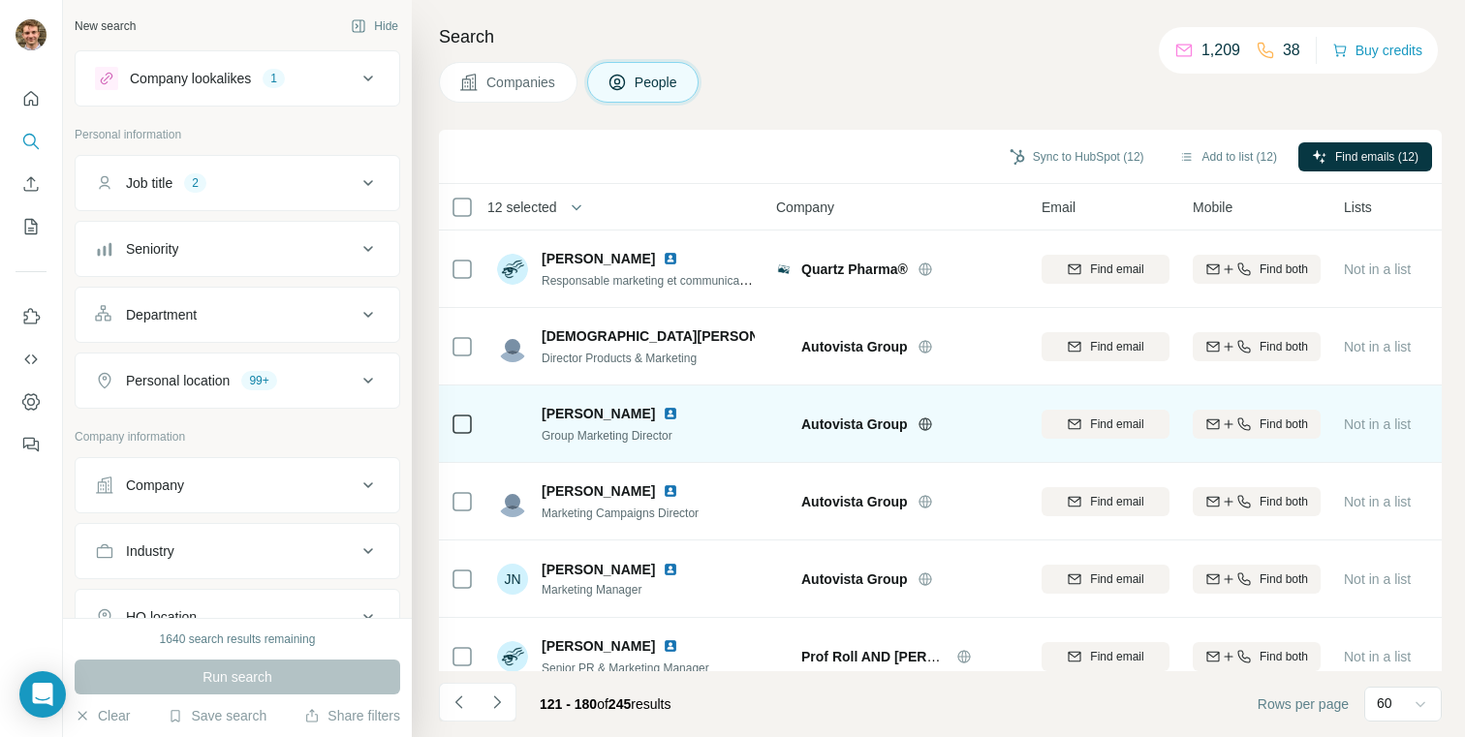
scroll to position [2644, 0]
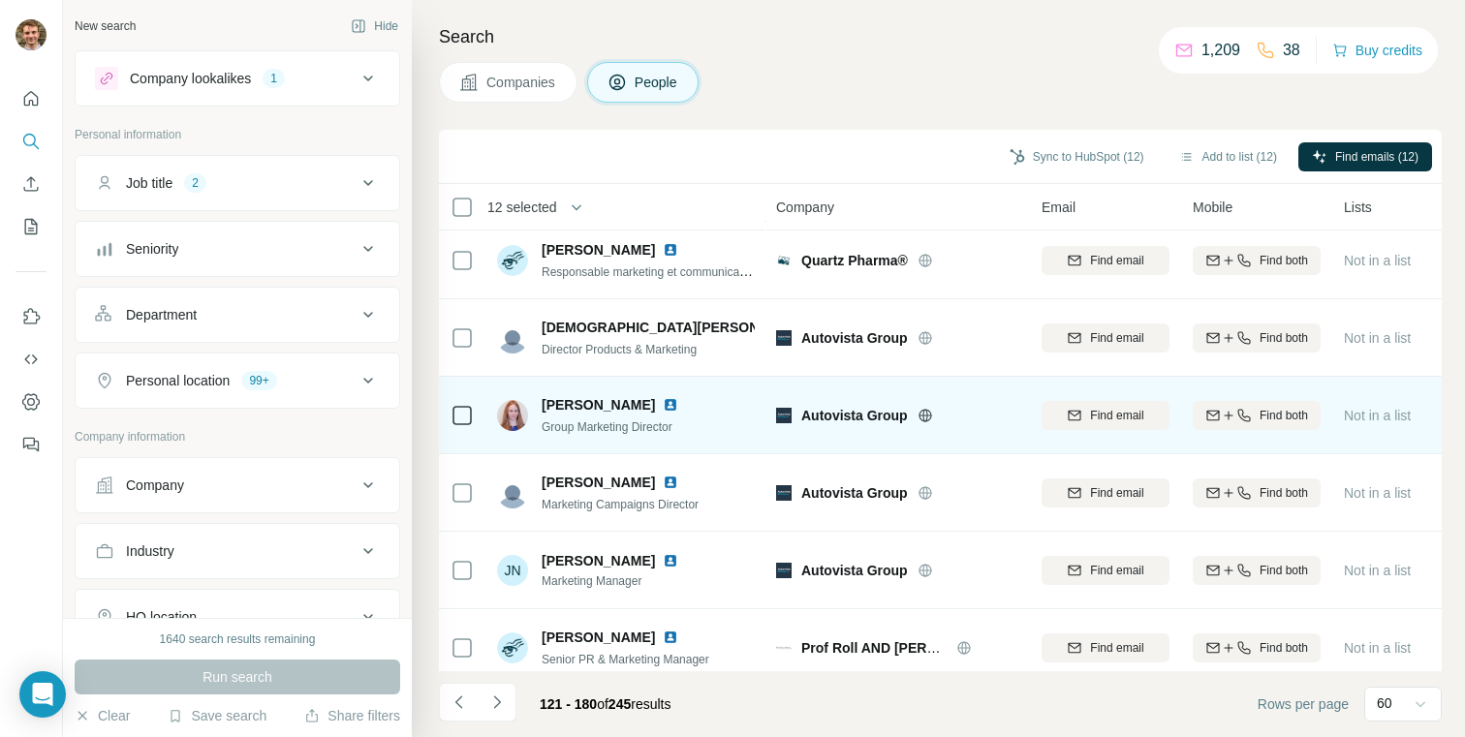
click at [937, 420] on div at bounding box center [948, 416] width 62 height 16
click at [930, 417] on icon at bounding box center [924, 415] width 13 height 13
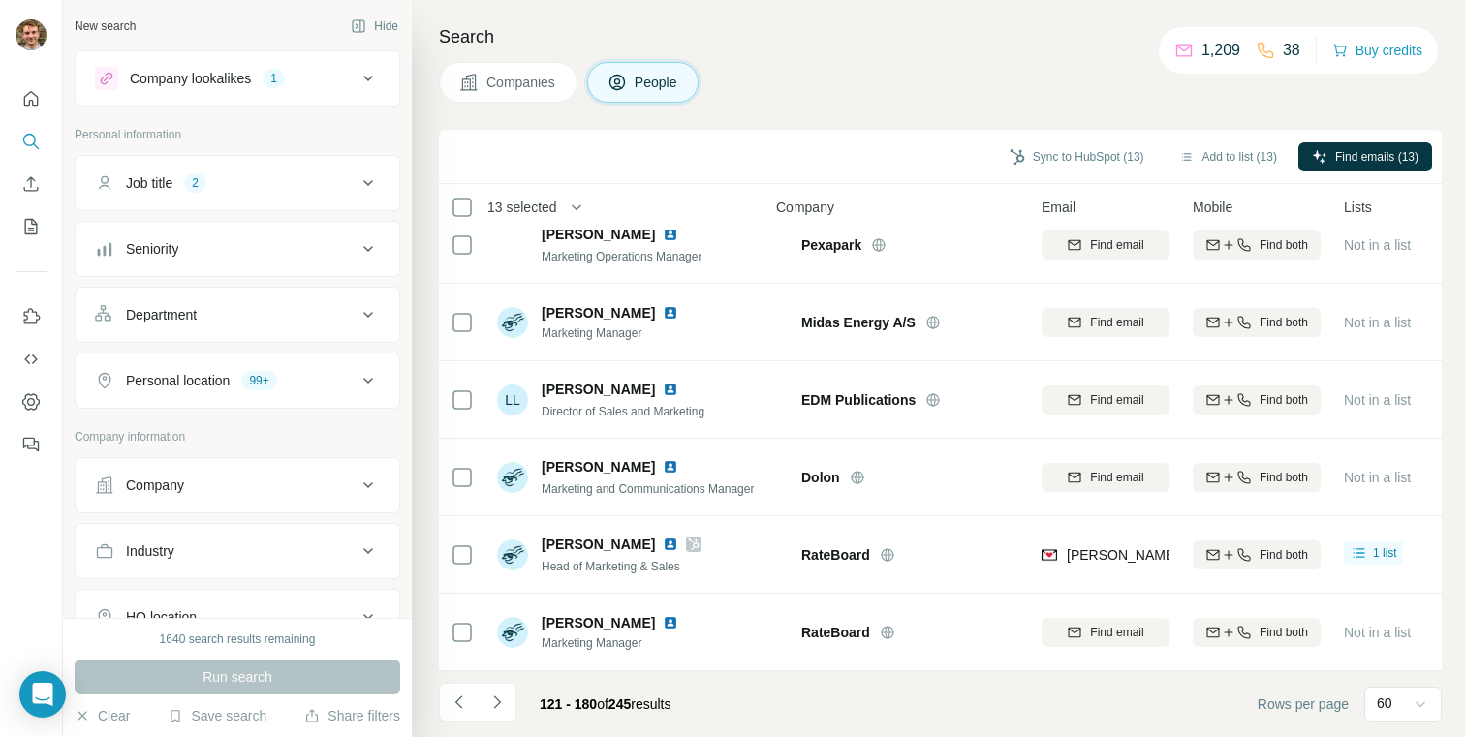
scroll to position [4220, 0]
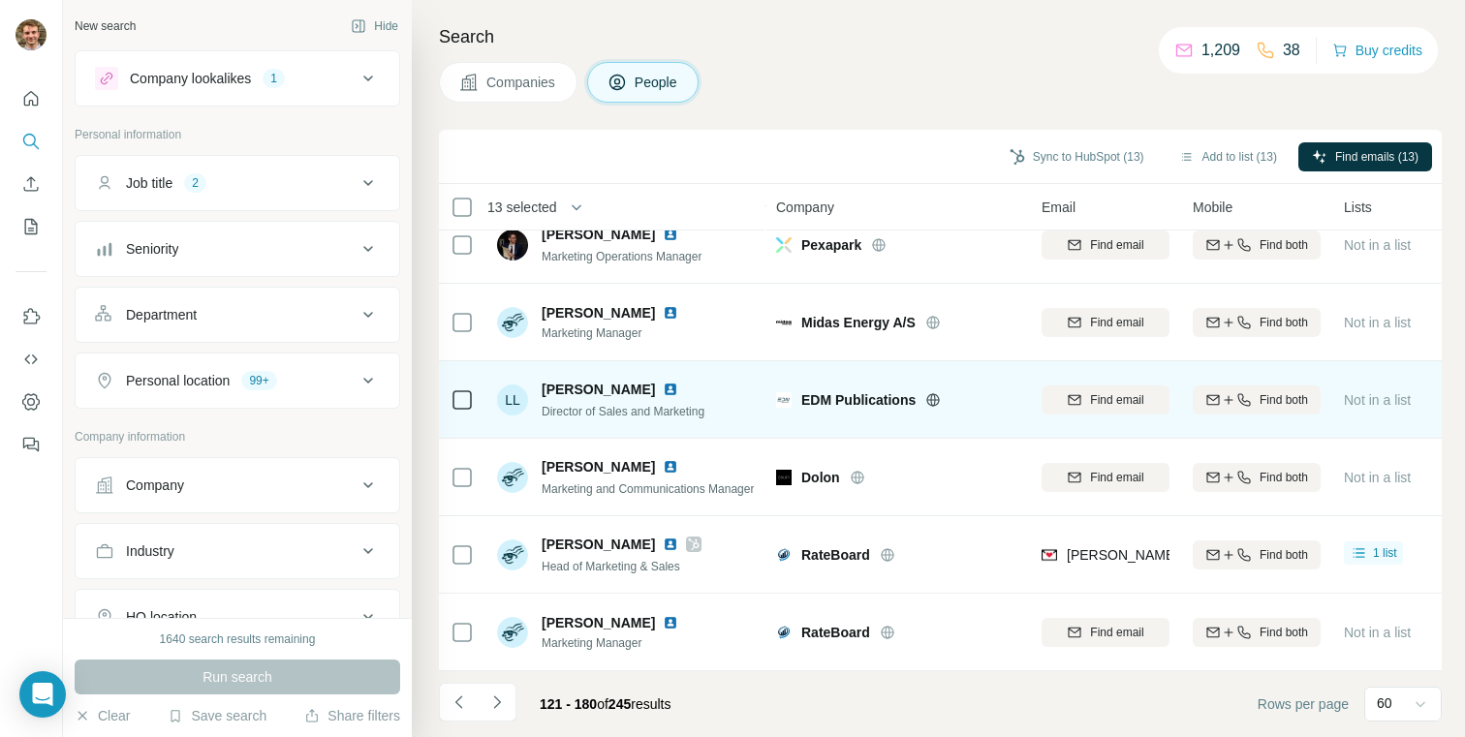
click at [940, 392] on icon at bounding box center [933, 400] width 16 height 16
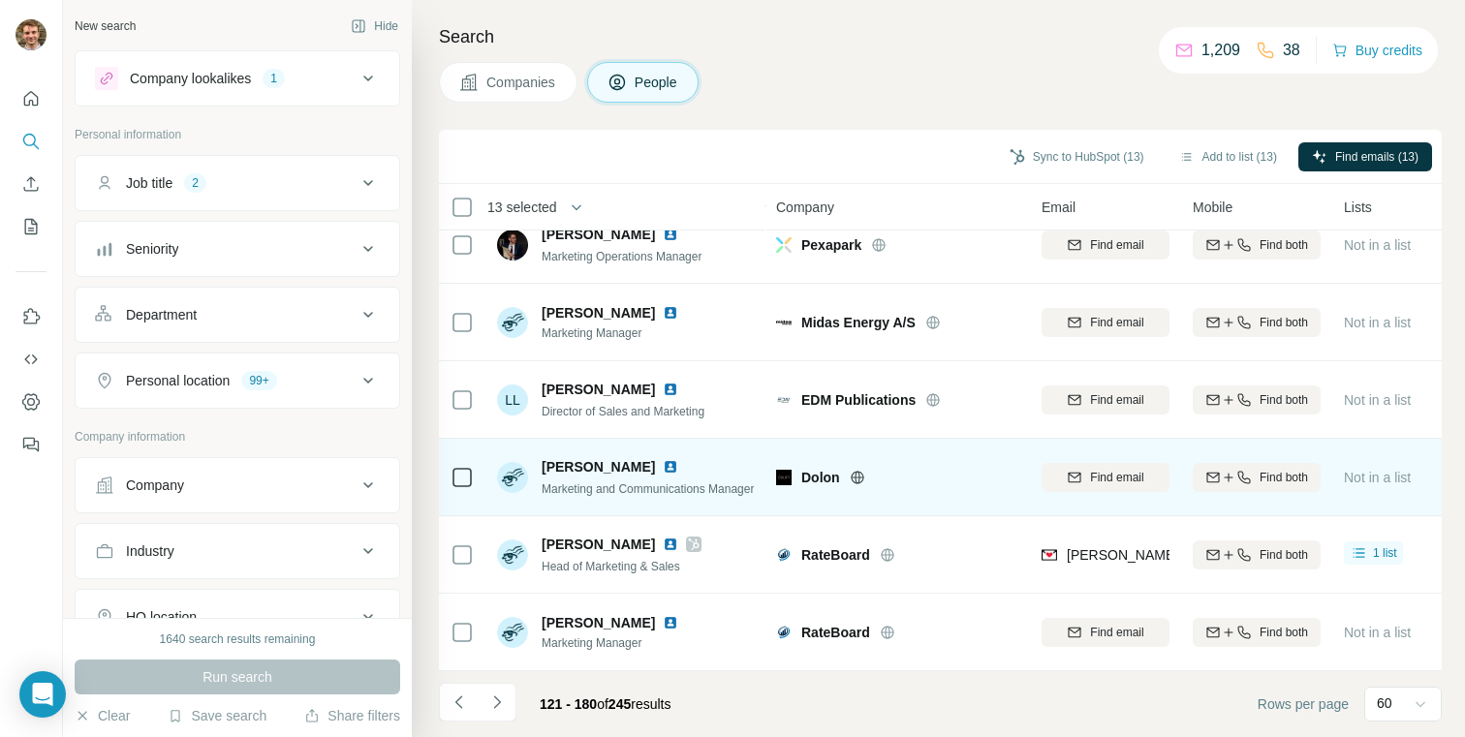
click at [859, 470] on icon at bounding box center [858, 478] width 16 height 16
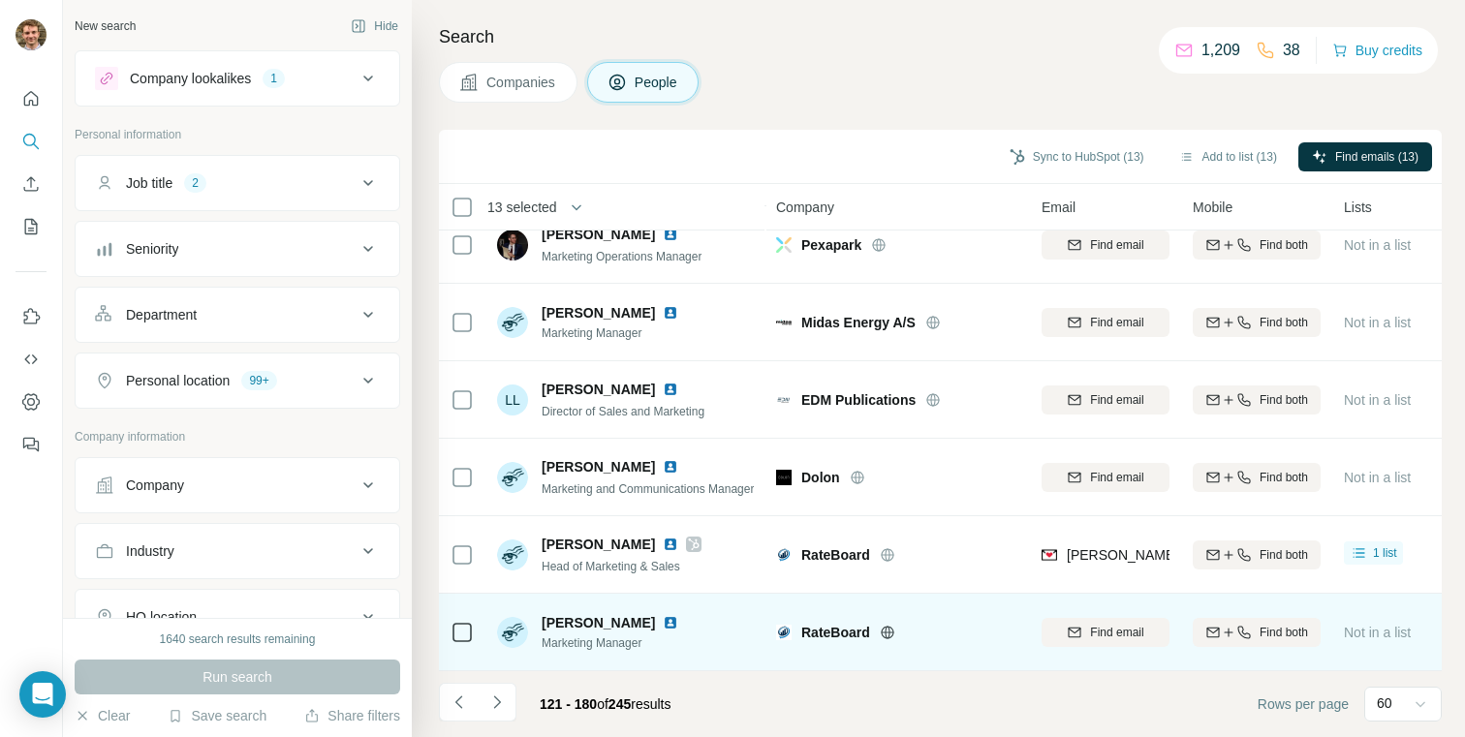
click at [886, 625] on icon at bounding box center [888, 633] width 16 height 16
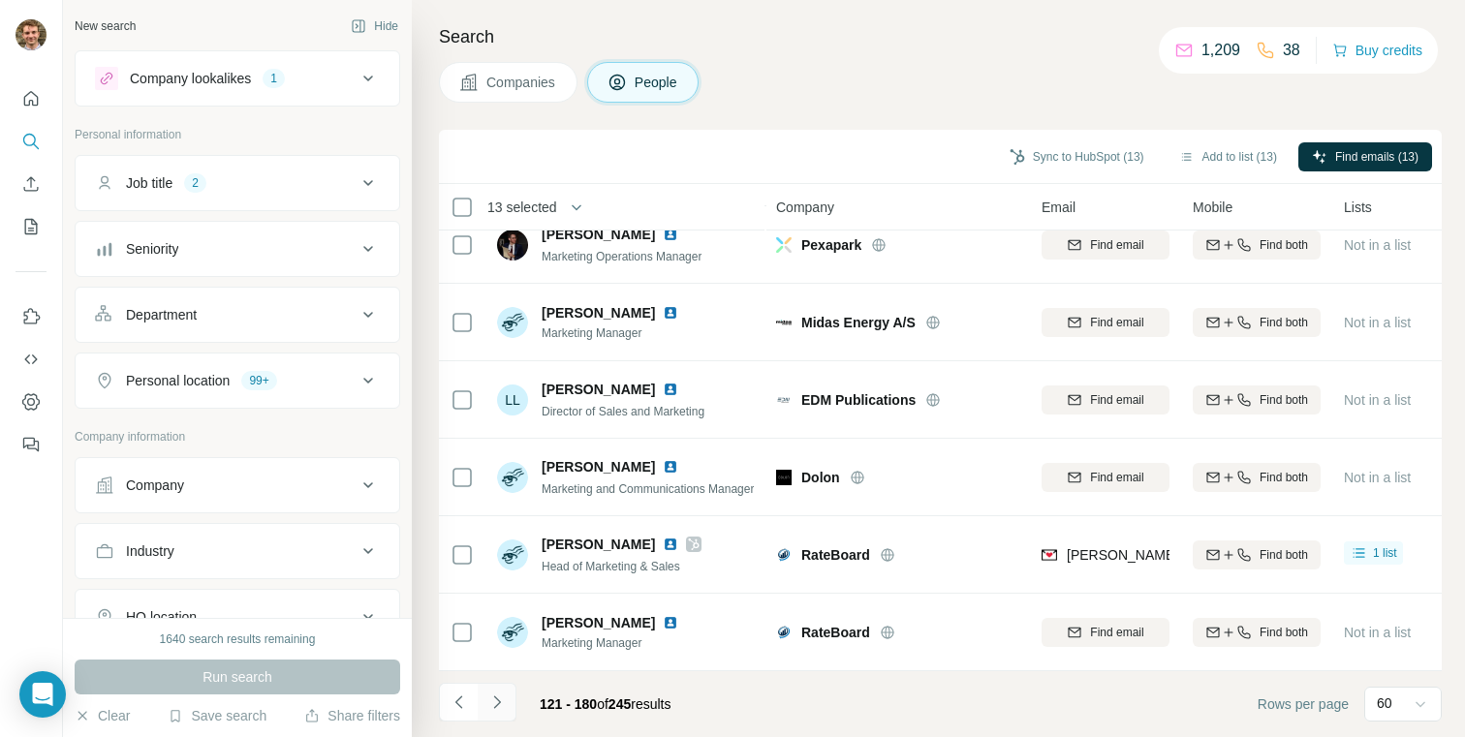
click at [492, 711] on icon "Navigate to next page" at bounding box center [496, 702] width 19 height 19
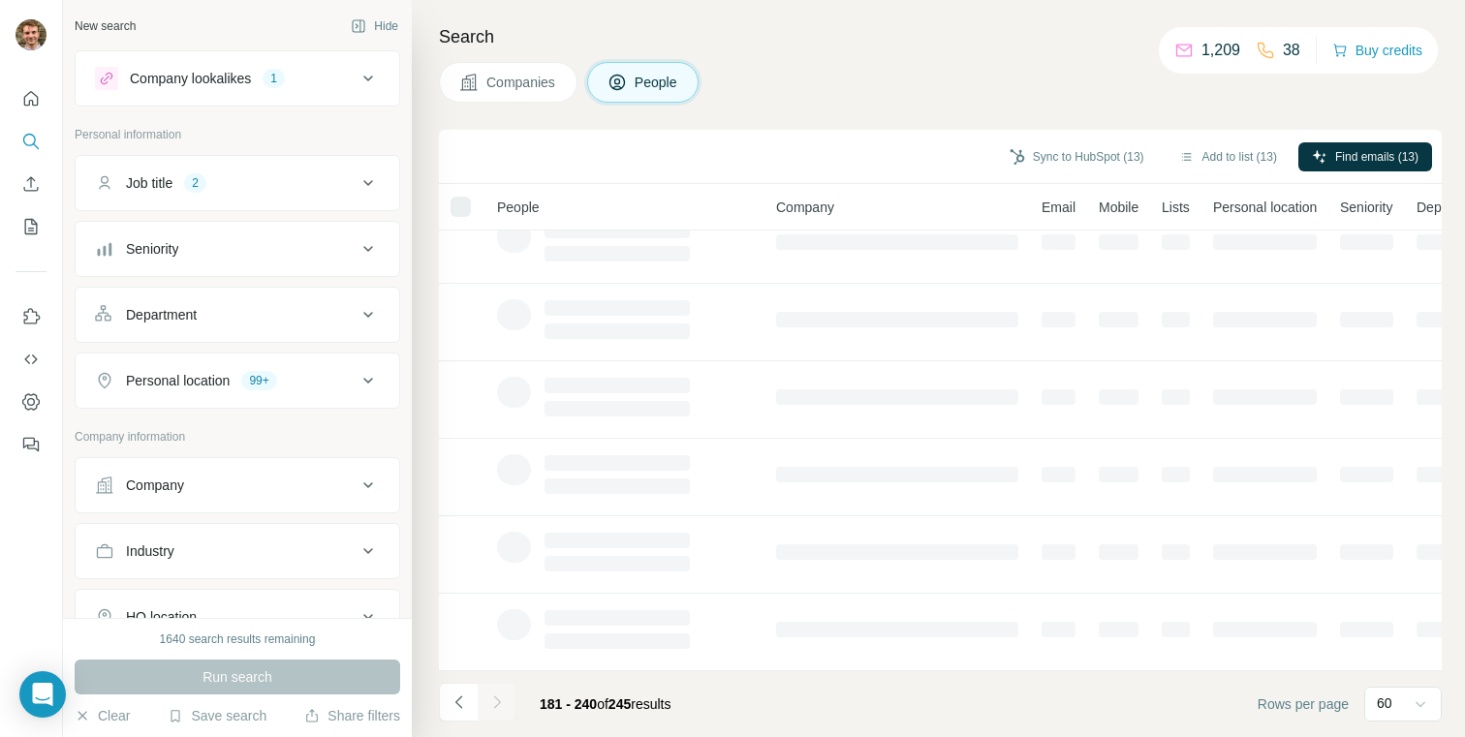
scroll to position [345, 0]
click at [544, 345] on td at bounding box center [624, 323] width 279 height 78
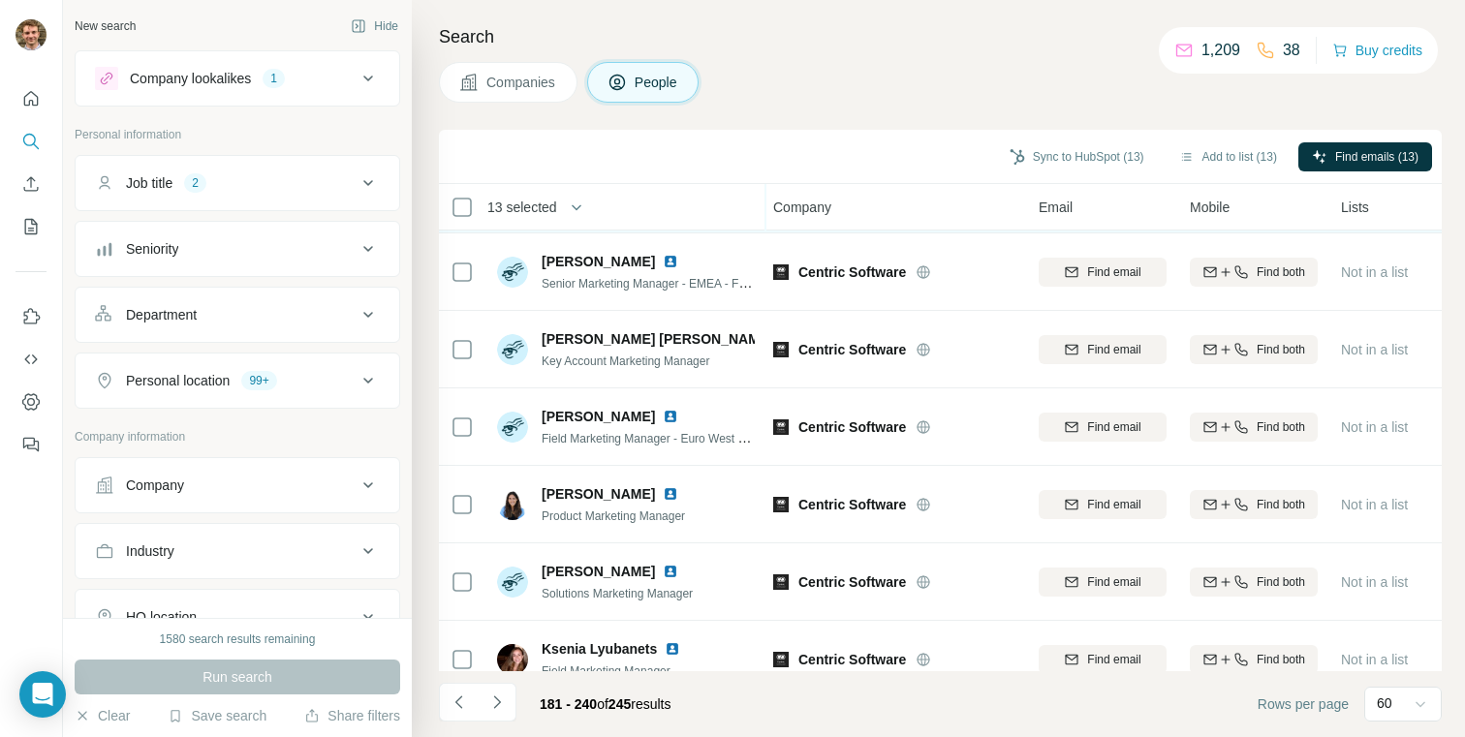
scroll to position [385, 6]
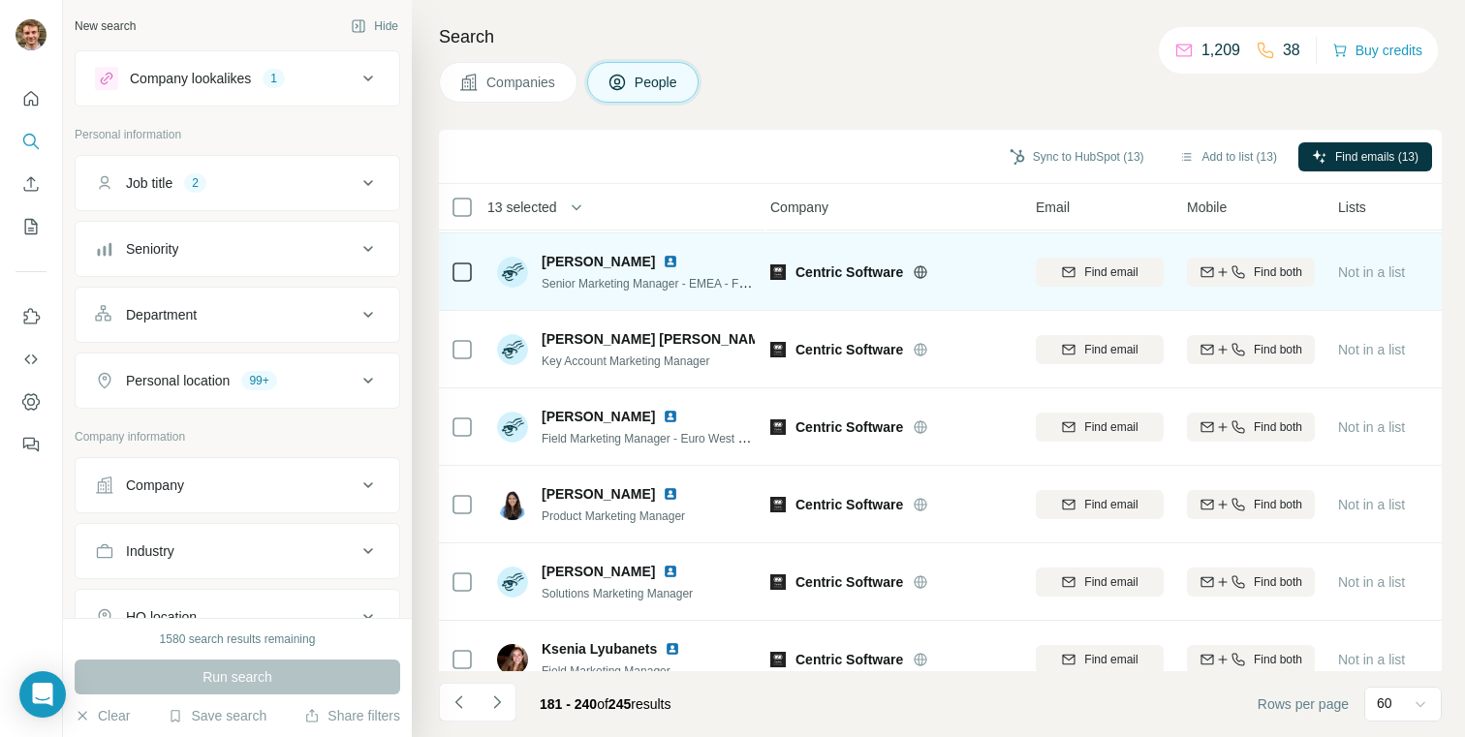
click at [923, 271] on icon at bounding box center [920, 271] width 5 height 13
click at [472, 272] on icon at bounding box center [462, 272] width 23 height 23
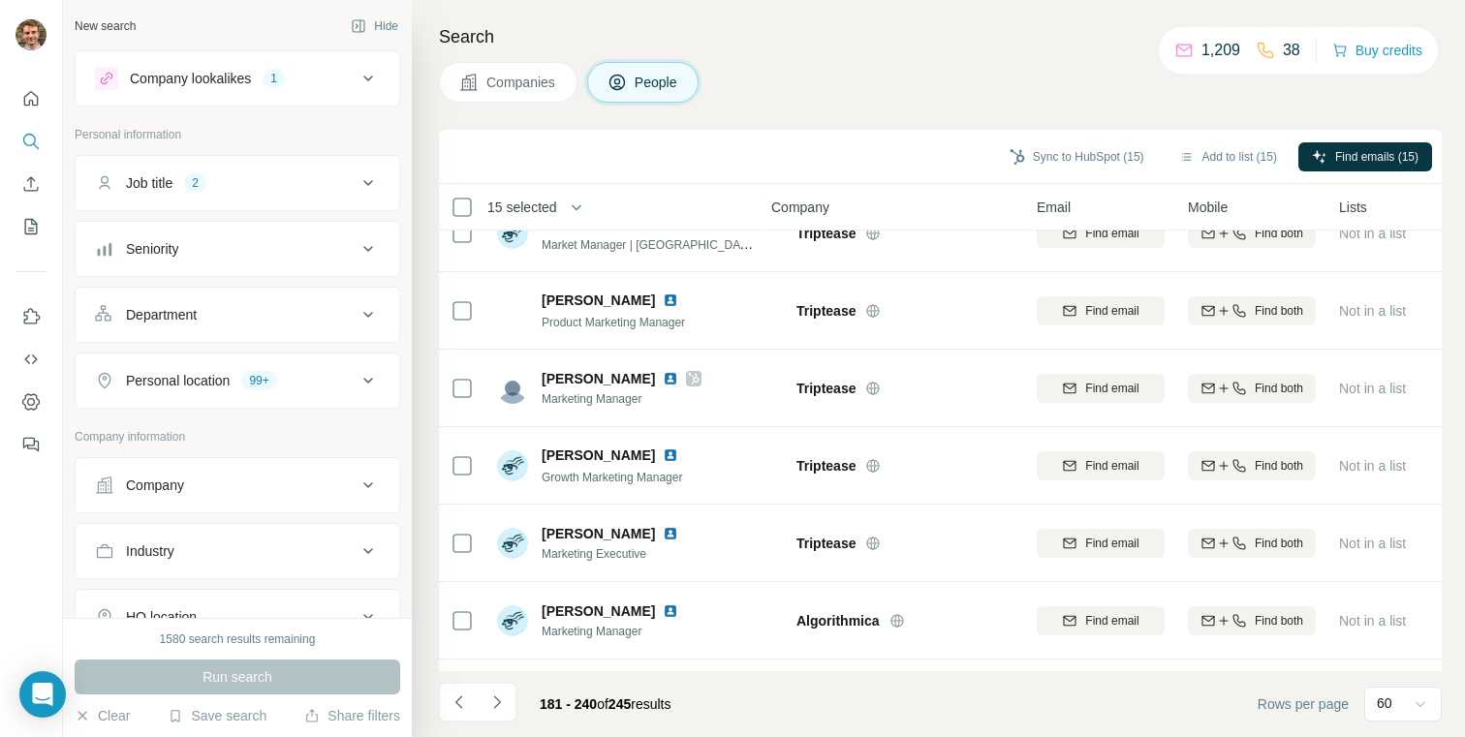
scroll to position [3126, 5]
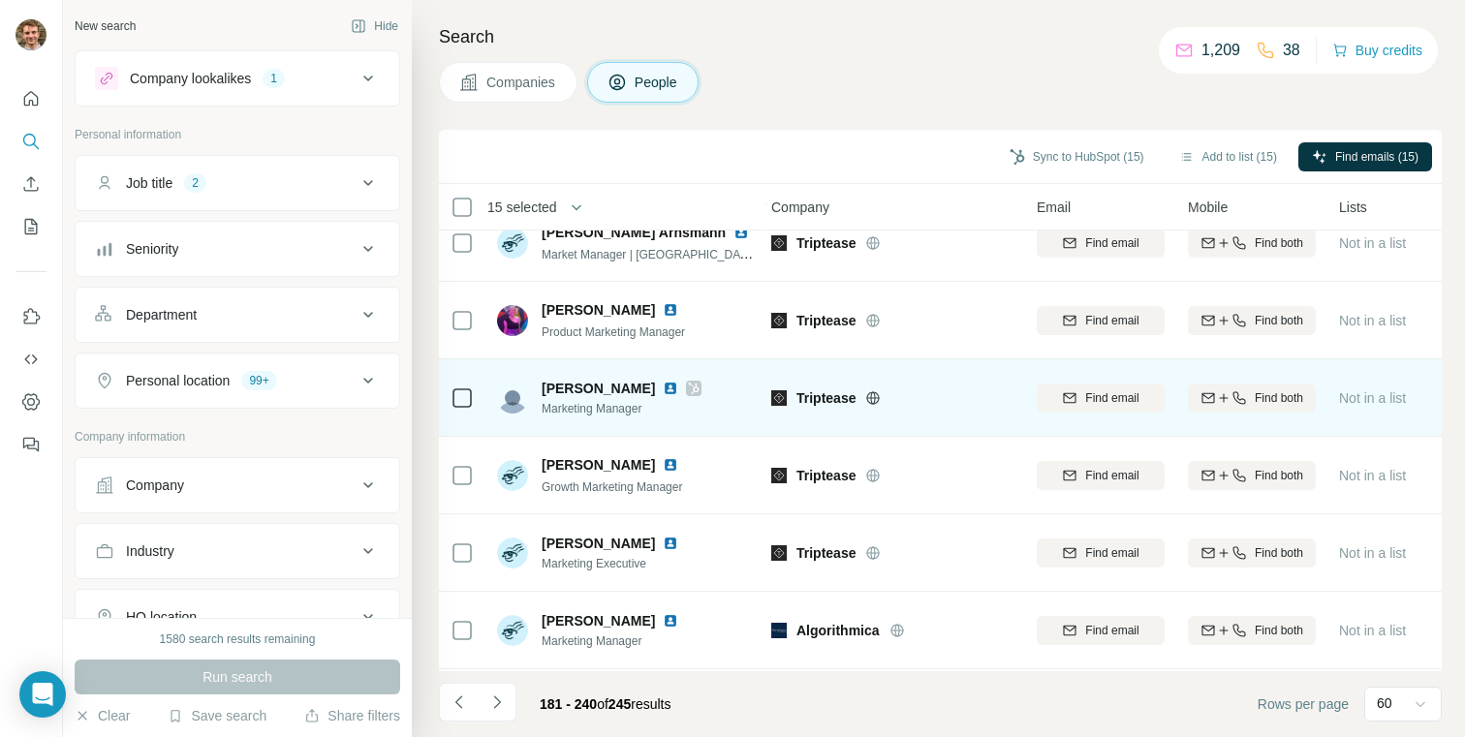
click at [872, 399] on icon at bounding box center [873, 398] width 16 height 16
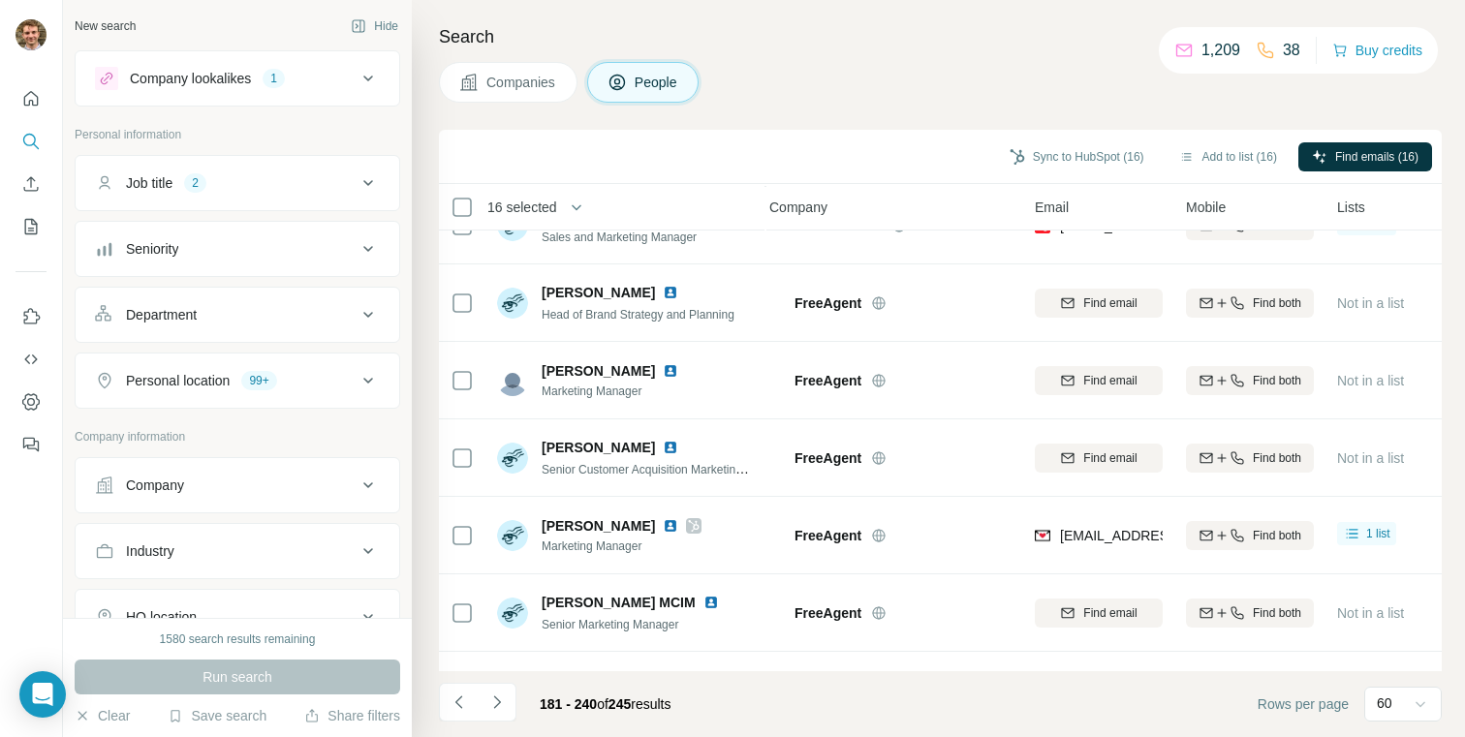
scroll to position [3999, 7]
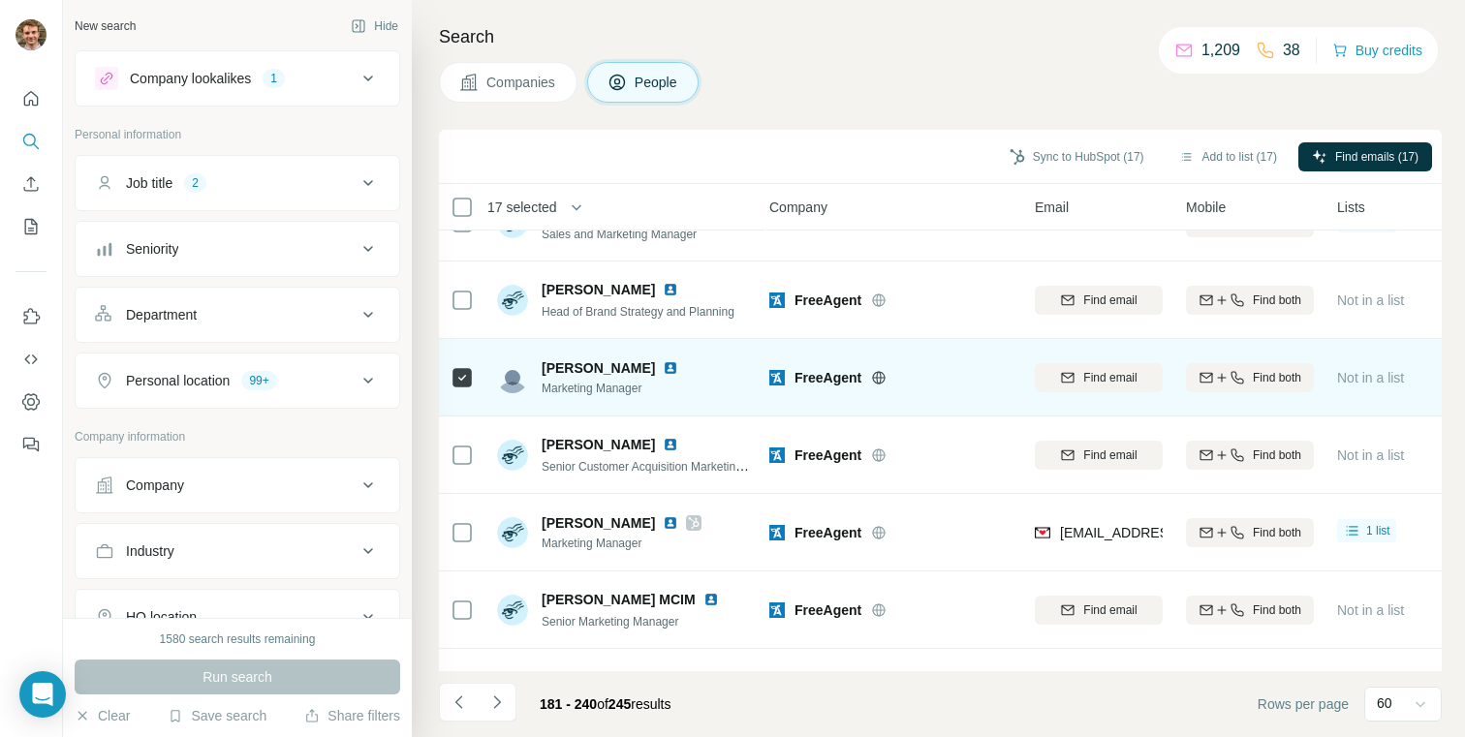
click at [877, 378] on icon at bounding box center [879, 378] width 16 height 16
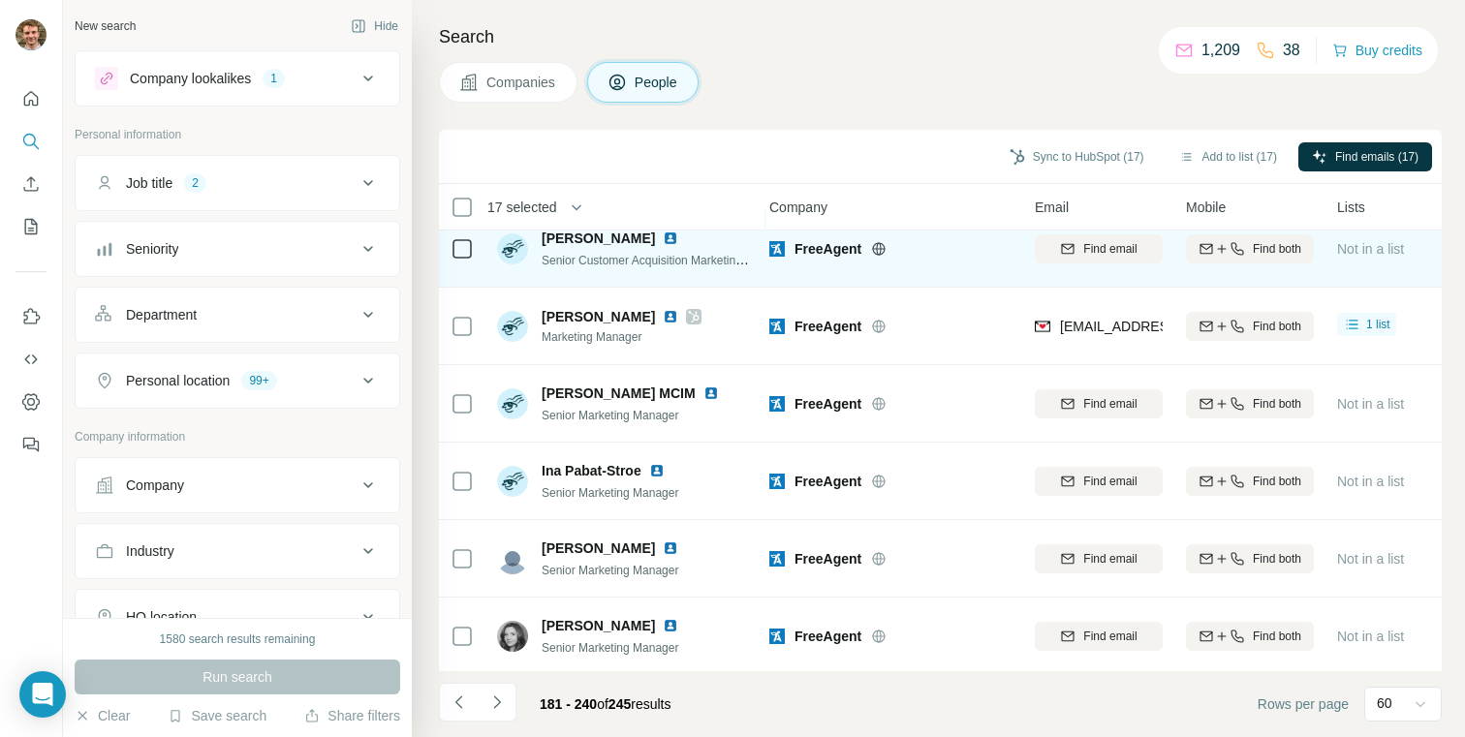
scroll to position [4220, 7]
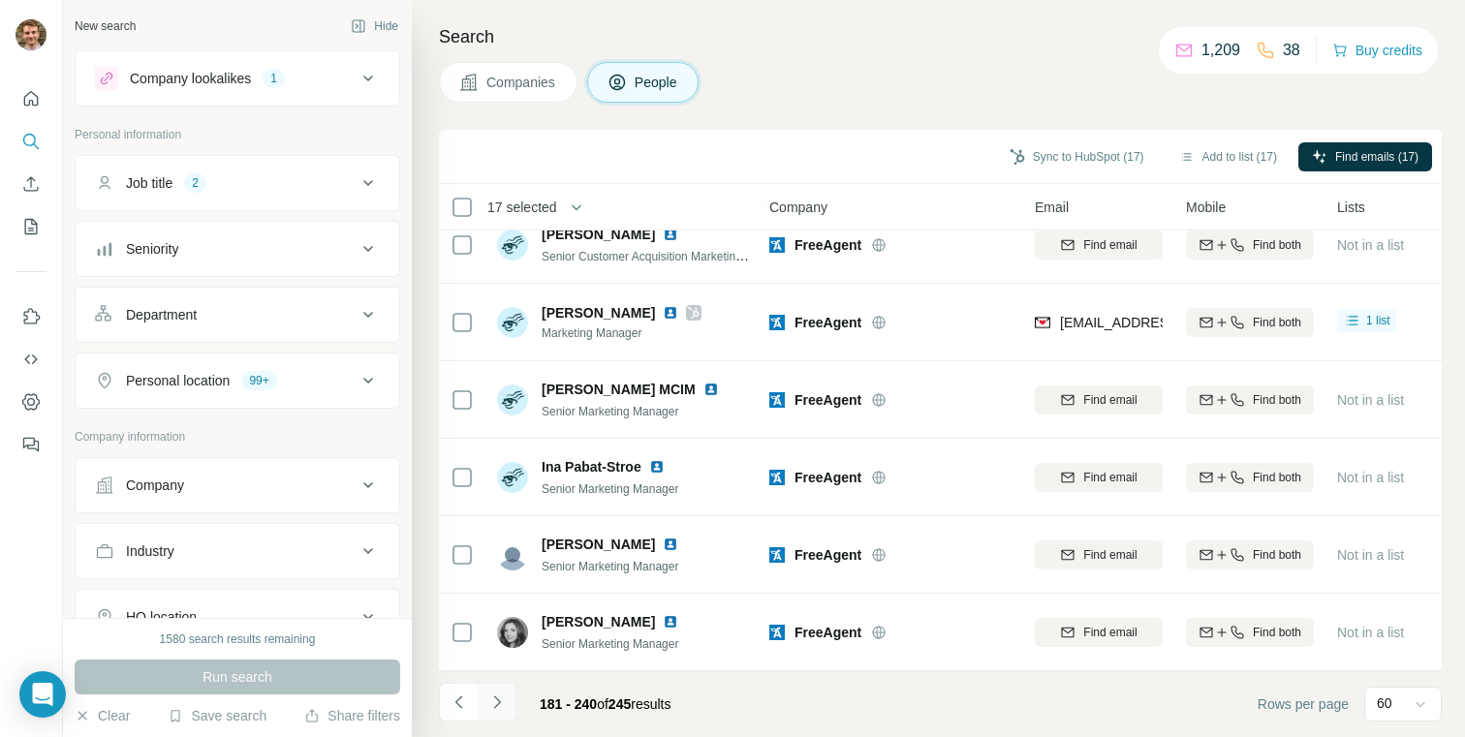
click at [499, 702] on icon "Navigate to next page" at bounding box center [496, 702] width 7 height 13
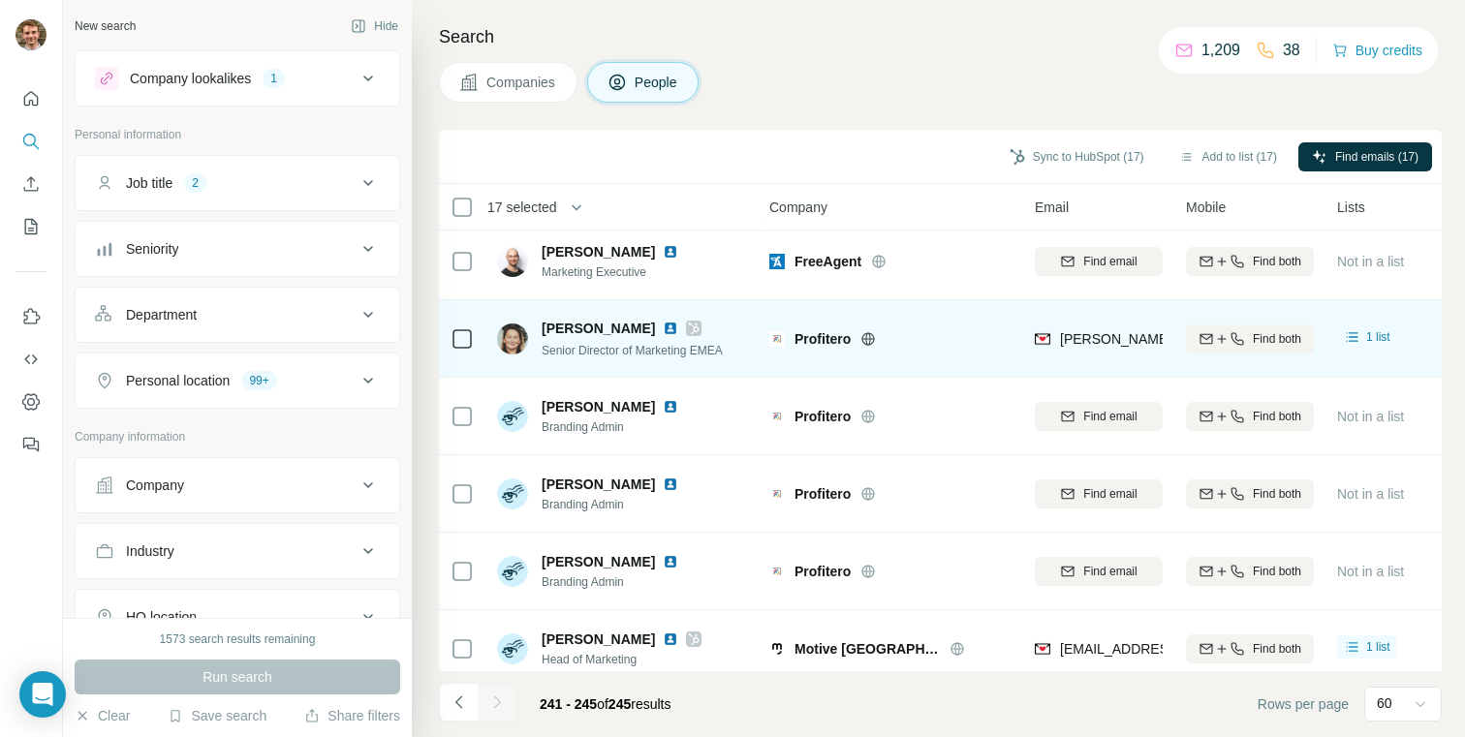
scroll to position [112, 7]
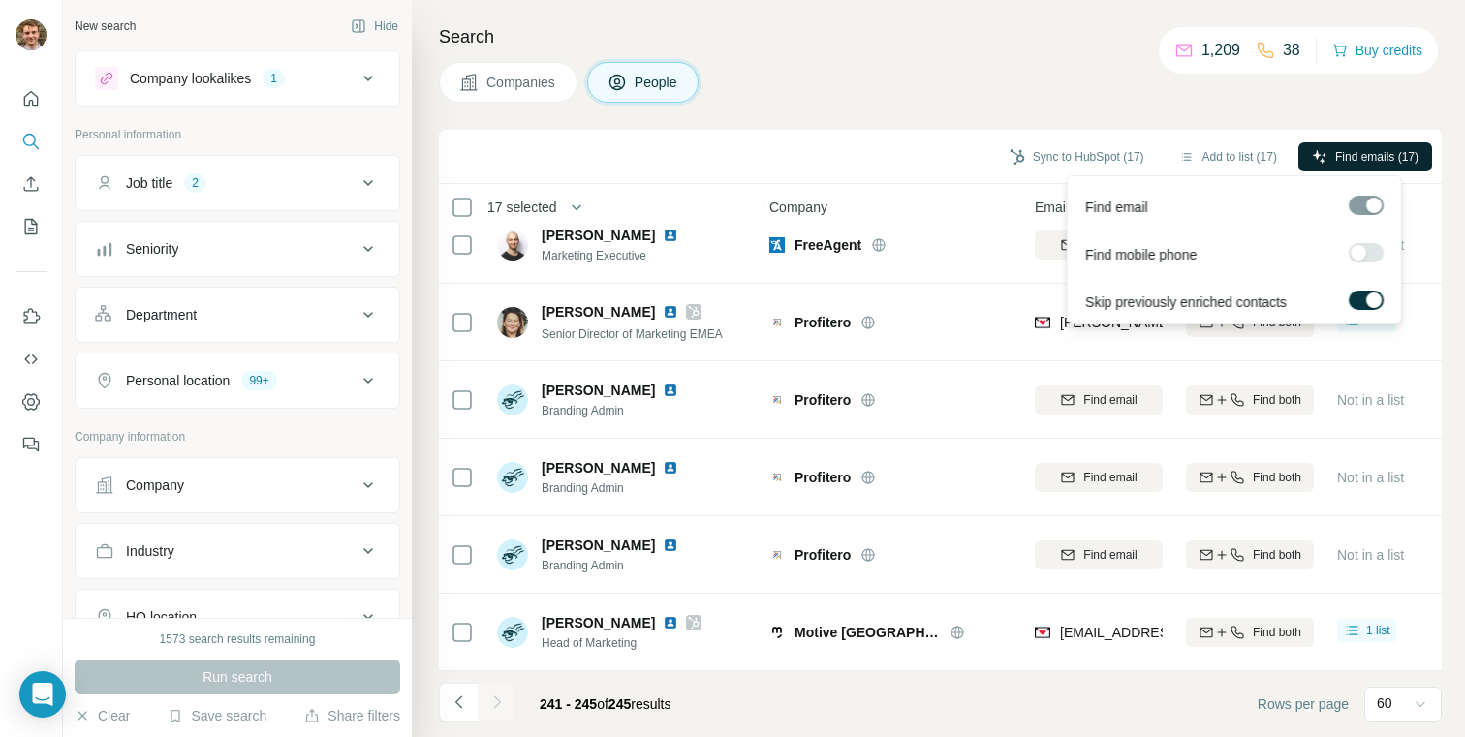
click at [1362, 155] on span "Find emails (17)" at bounding box center [1376, 156] width 83 height 17
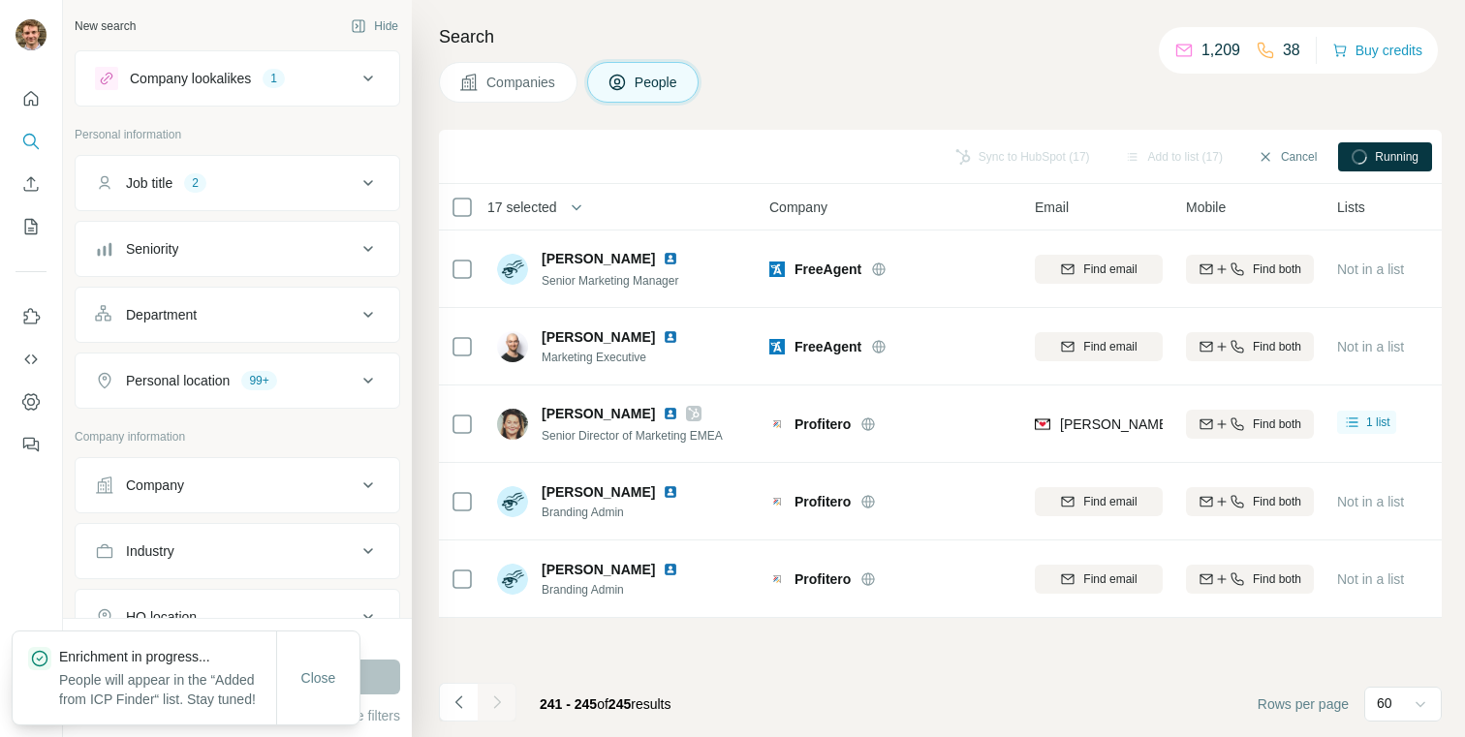
scroll to position [0, 7]
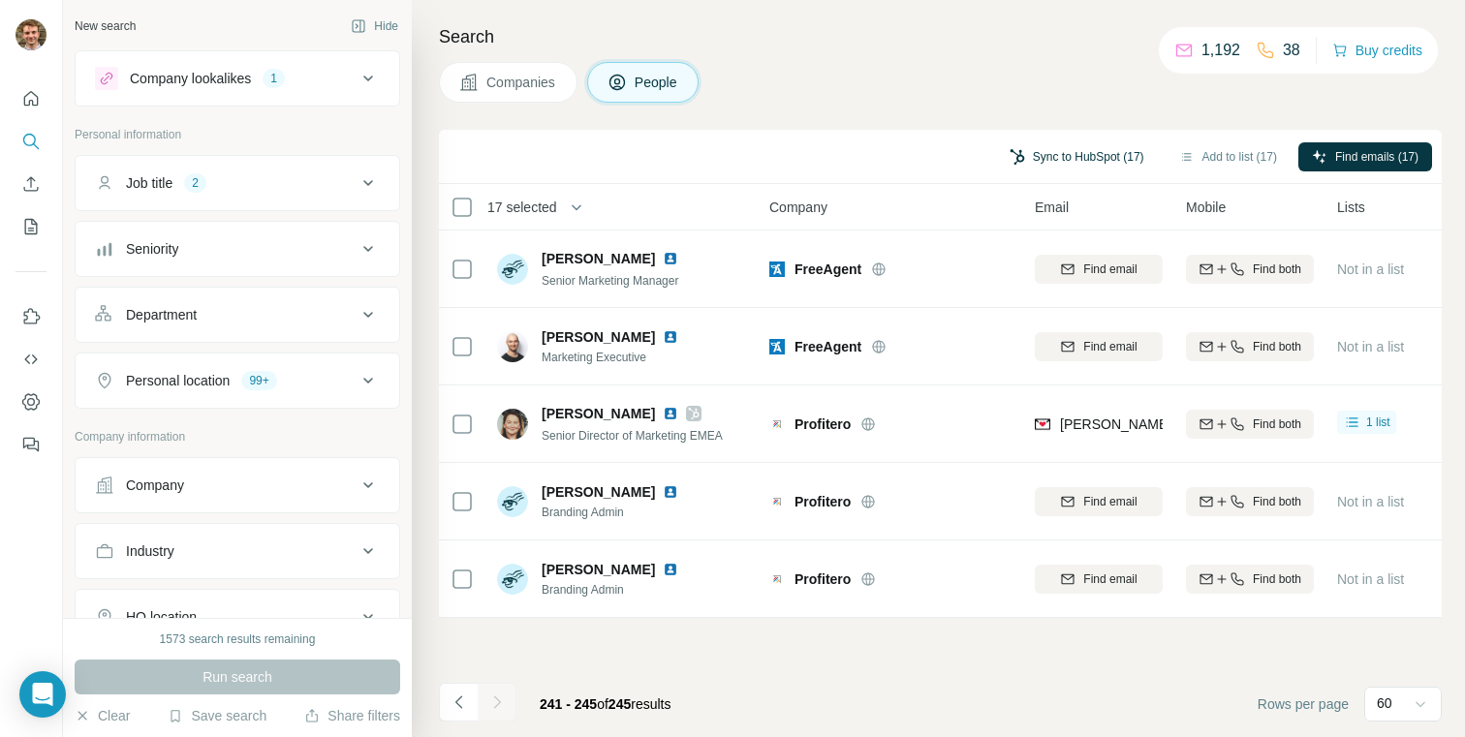
click at [1072, 157] on button "Sync to HubSpot (17)" at bounding box center [1077, 156] width 162 height 29
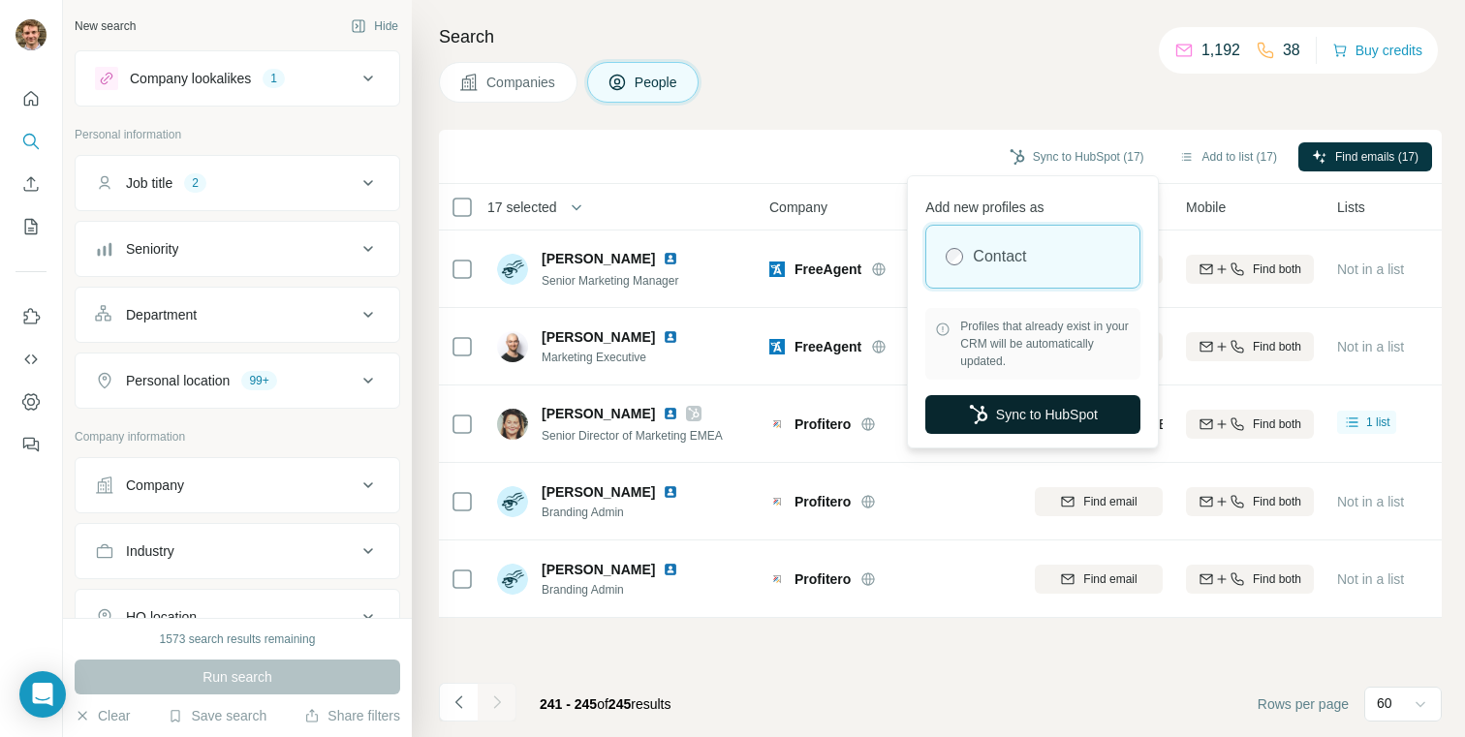
click at [984, 421] on button "Sync to HubSpot" at bounding box center [1032, 414] width 215 height 39
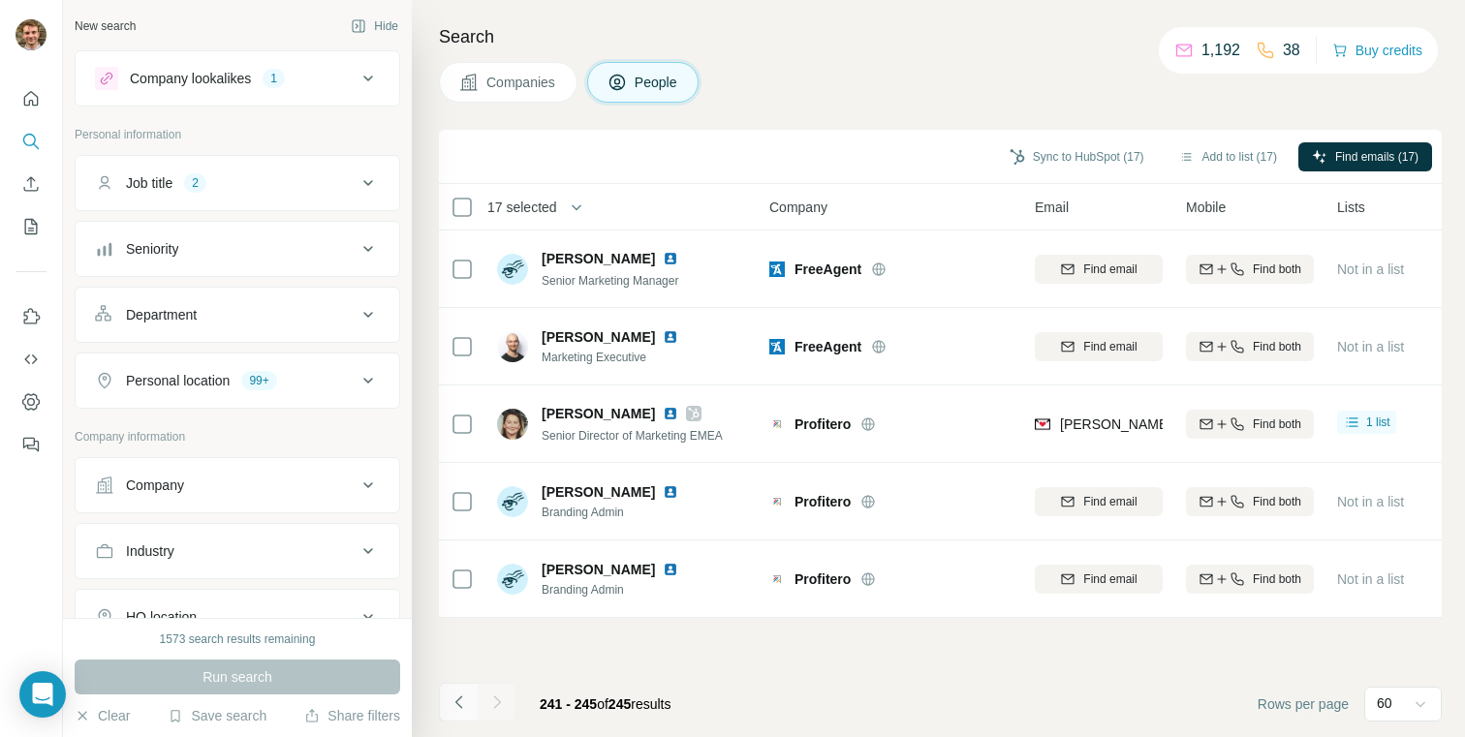
click at [446, 707] on button "Navigate to previous page" at bounding box center [458, 702] width 39 height 39
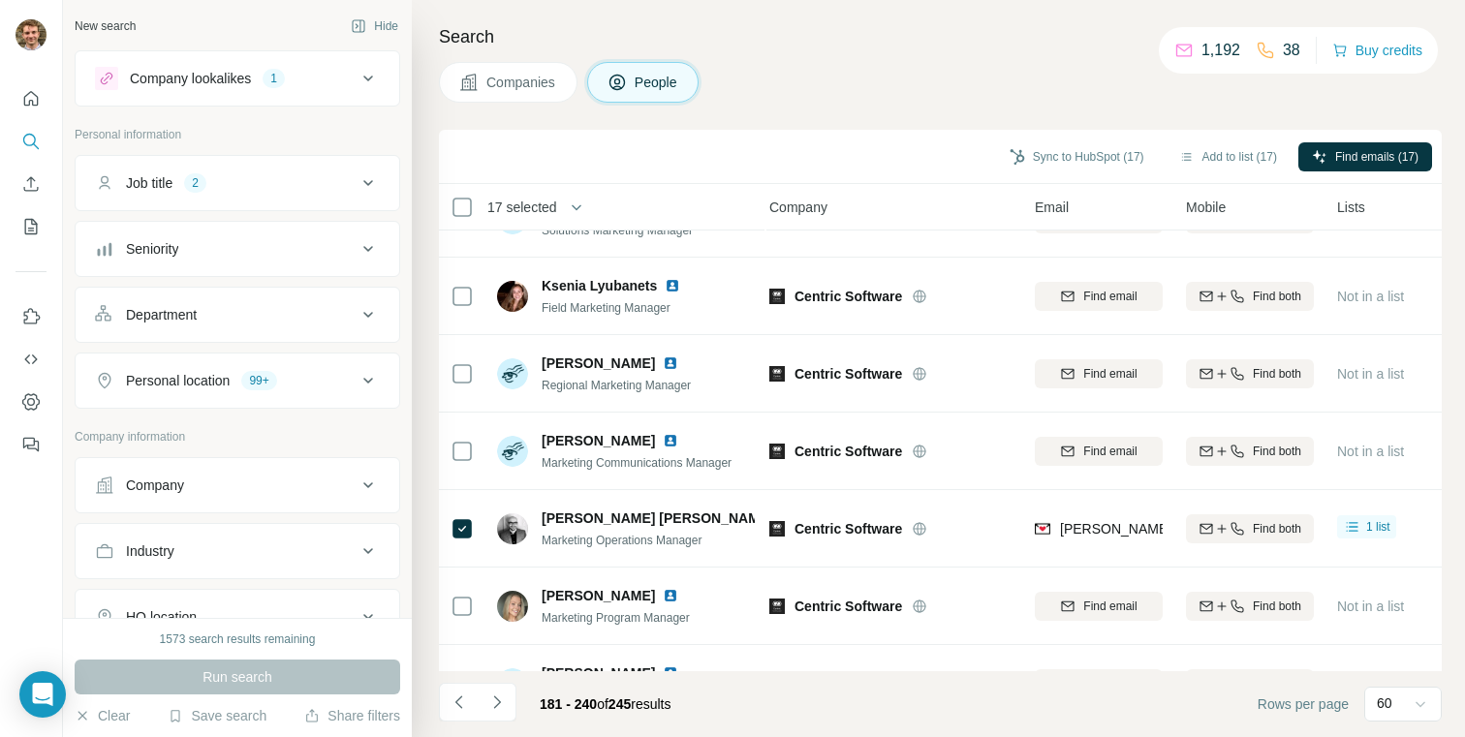
scroll to position [764, 7]
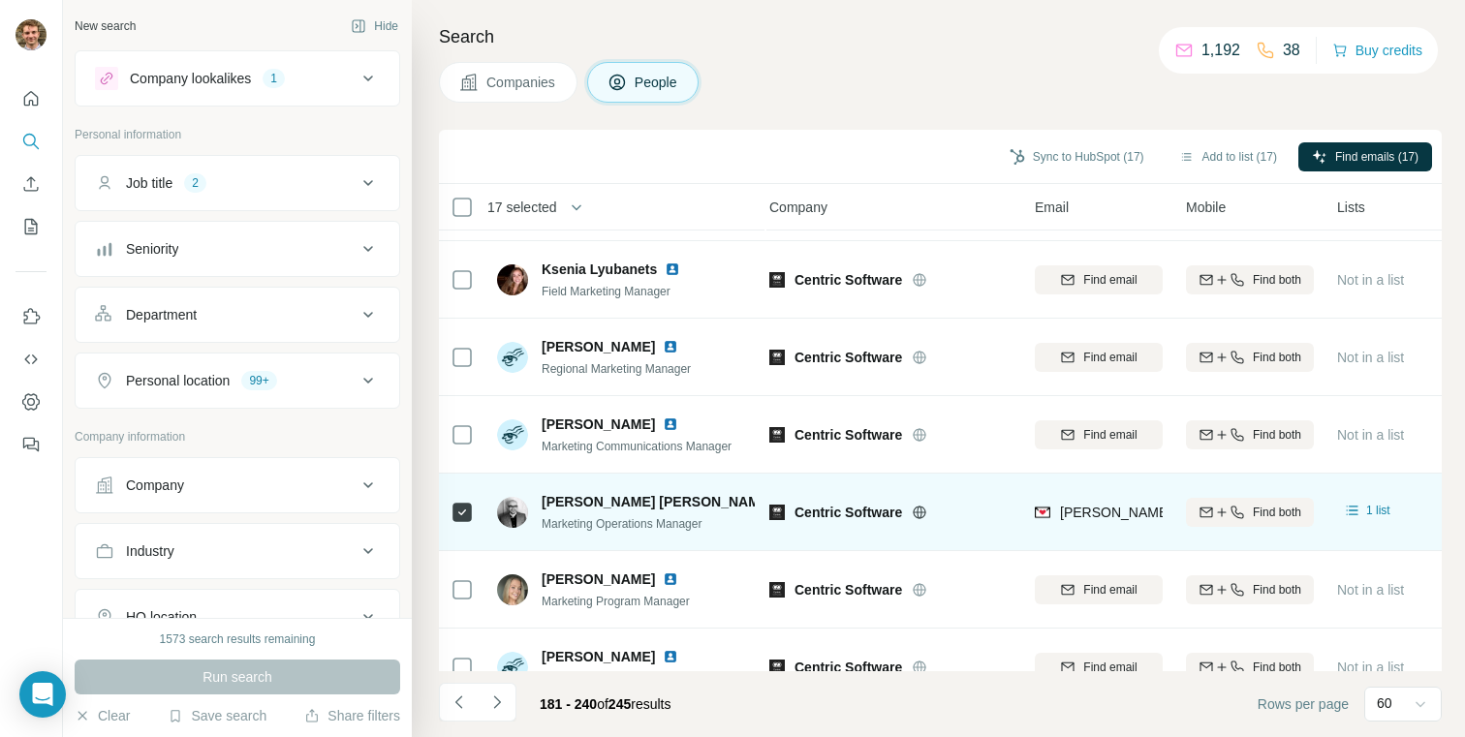
click at [806, 504] on icon at bounding box center [811, 502] width 11 height 12
